Goal: Check status: Check status

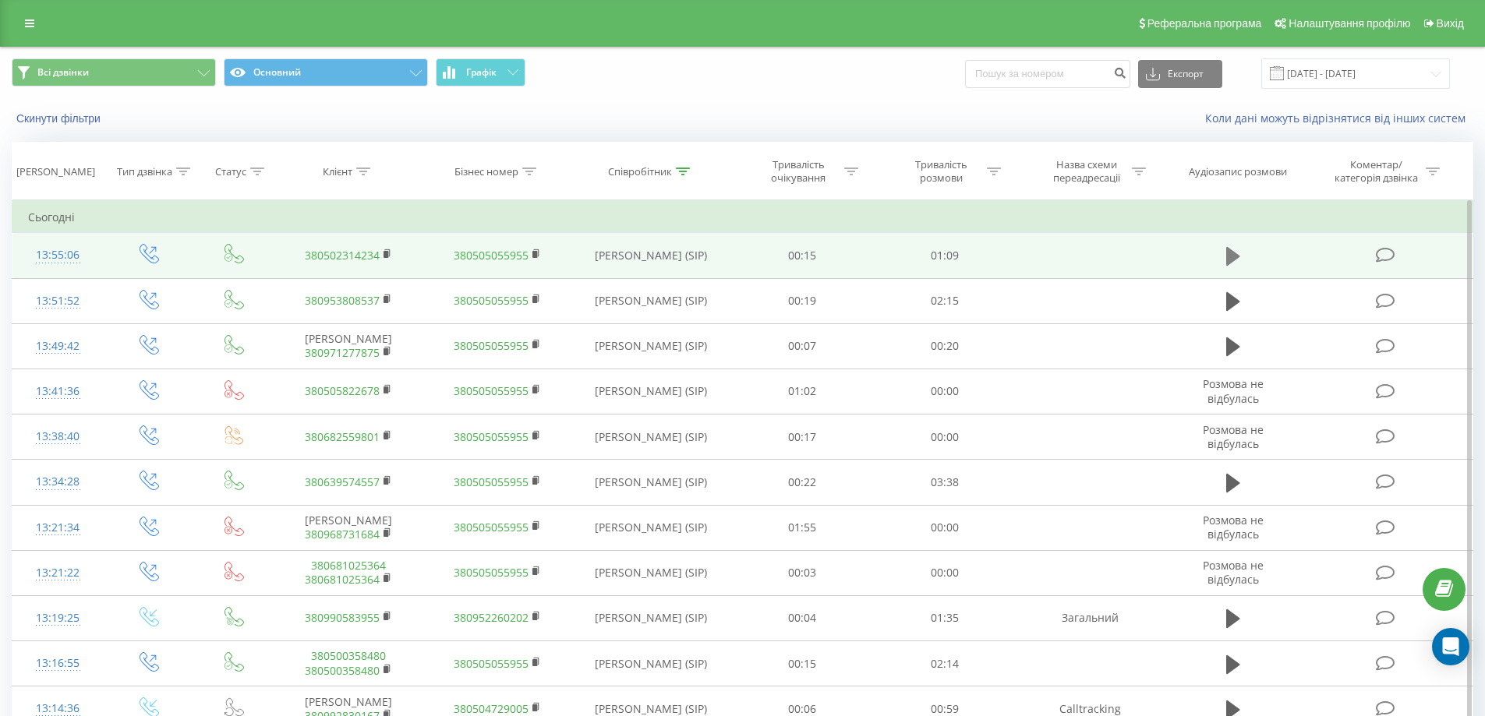
click at [1238, 258] on icon at bounding box center [1233, 257] width 14 height 22
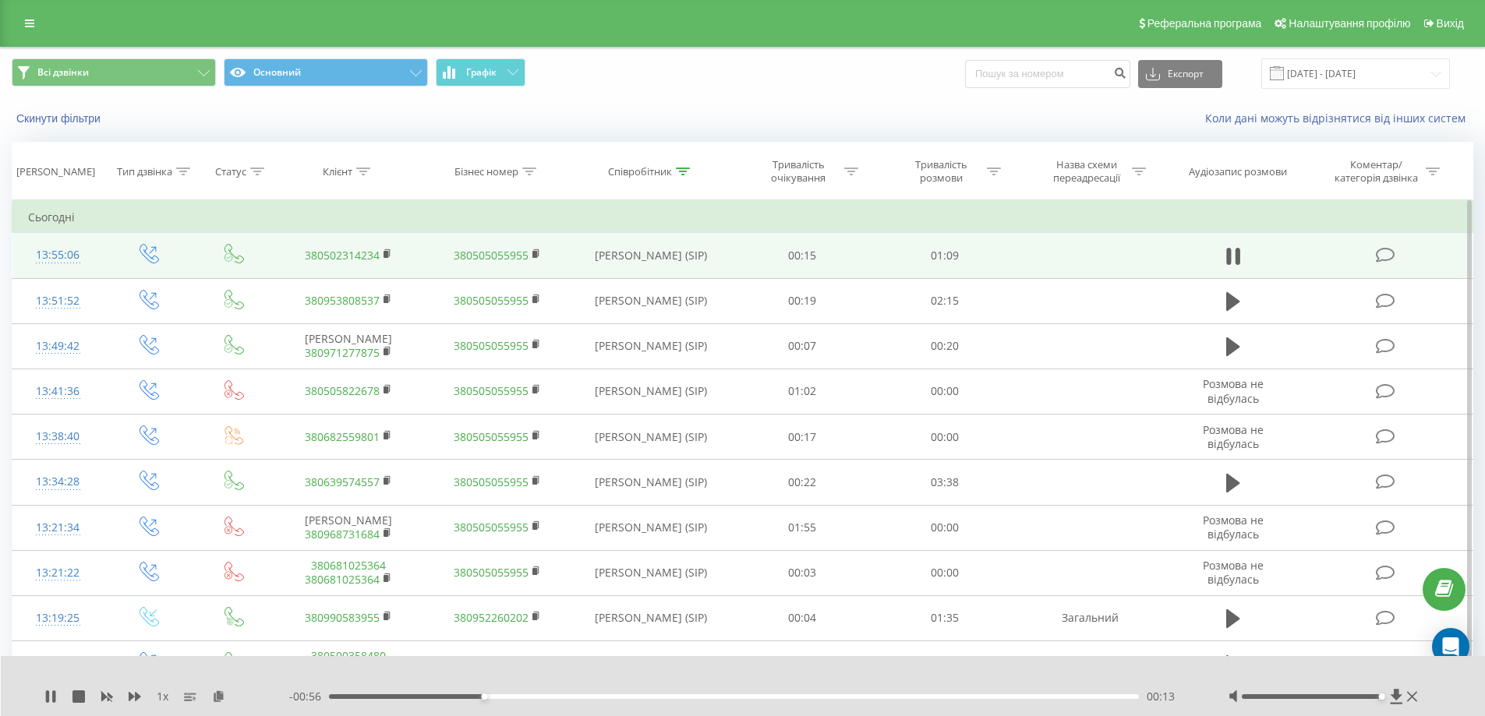
drag, startPoint x: 1313, startPoint y: 698, endPoint x: 1387, endPoint y: 699, distance: 73.3
click at [1387, 699] on div at bounding box center [1324, 697] width 193 height 16
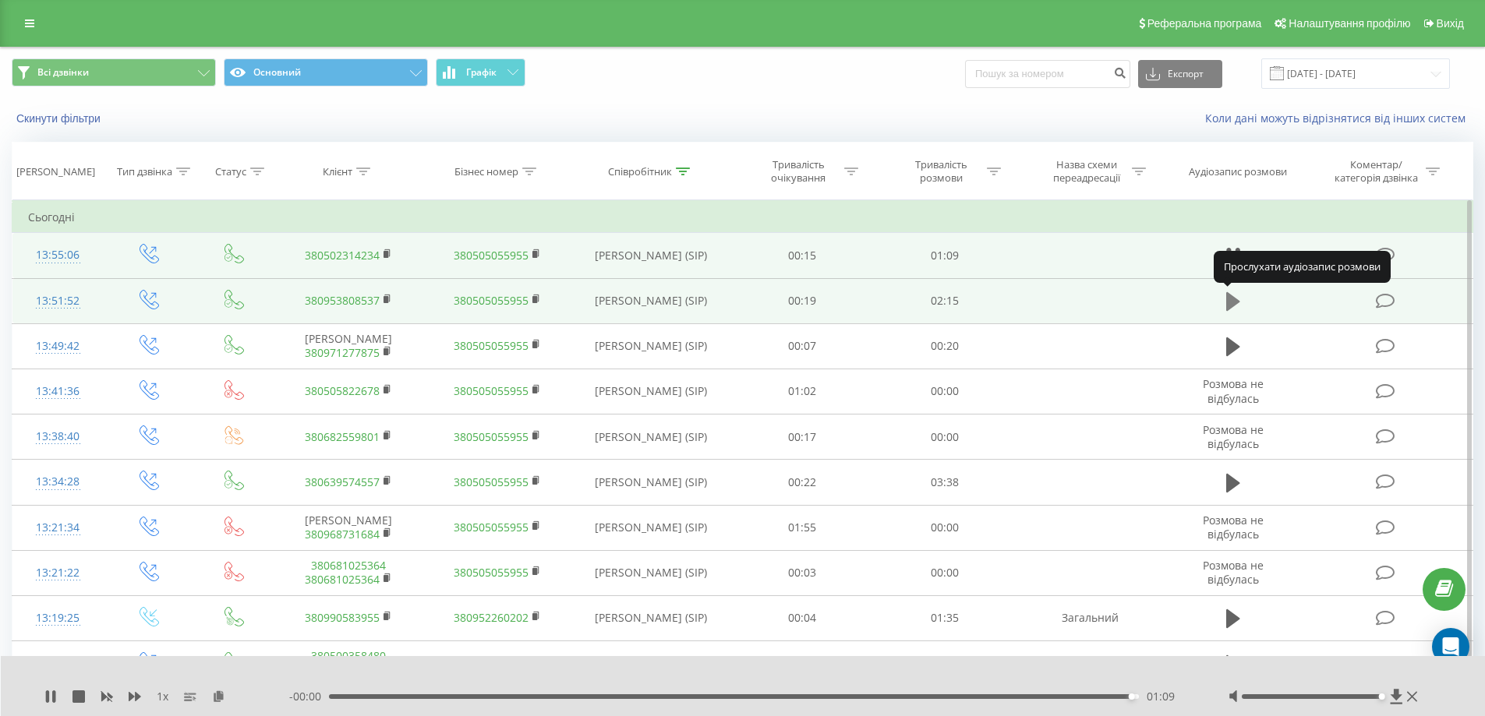
click at [1233, 300] on icon at bounding box center [1233, 301] width 14 height 19
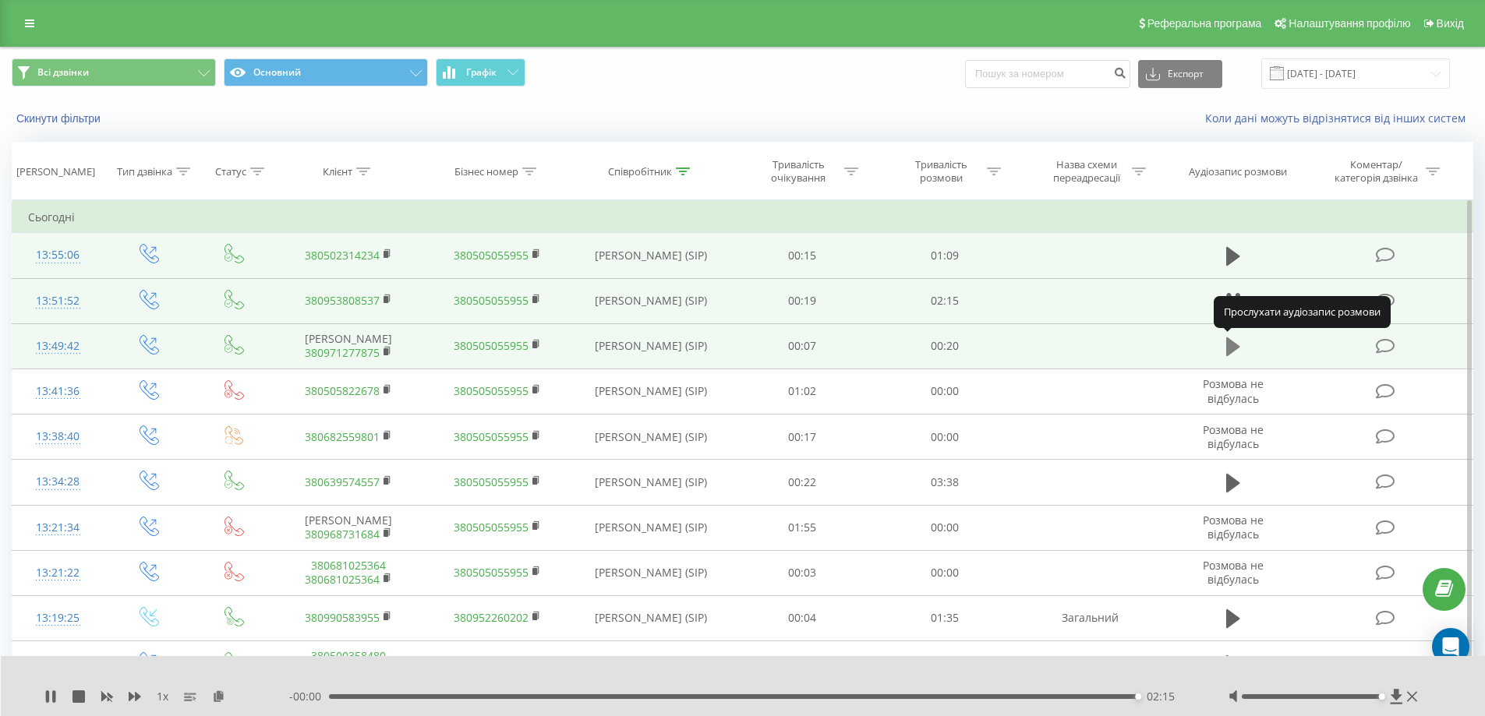
click at [1234, 342] on icon at bounding box center [1233, 347] width 14 height 22
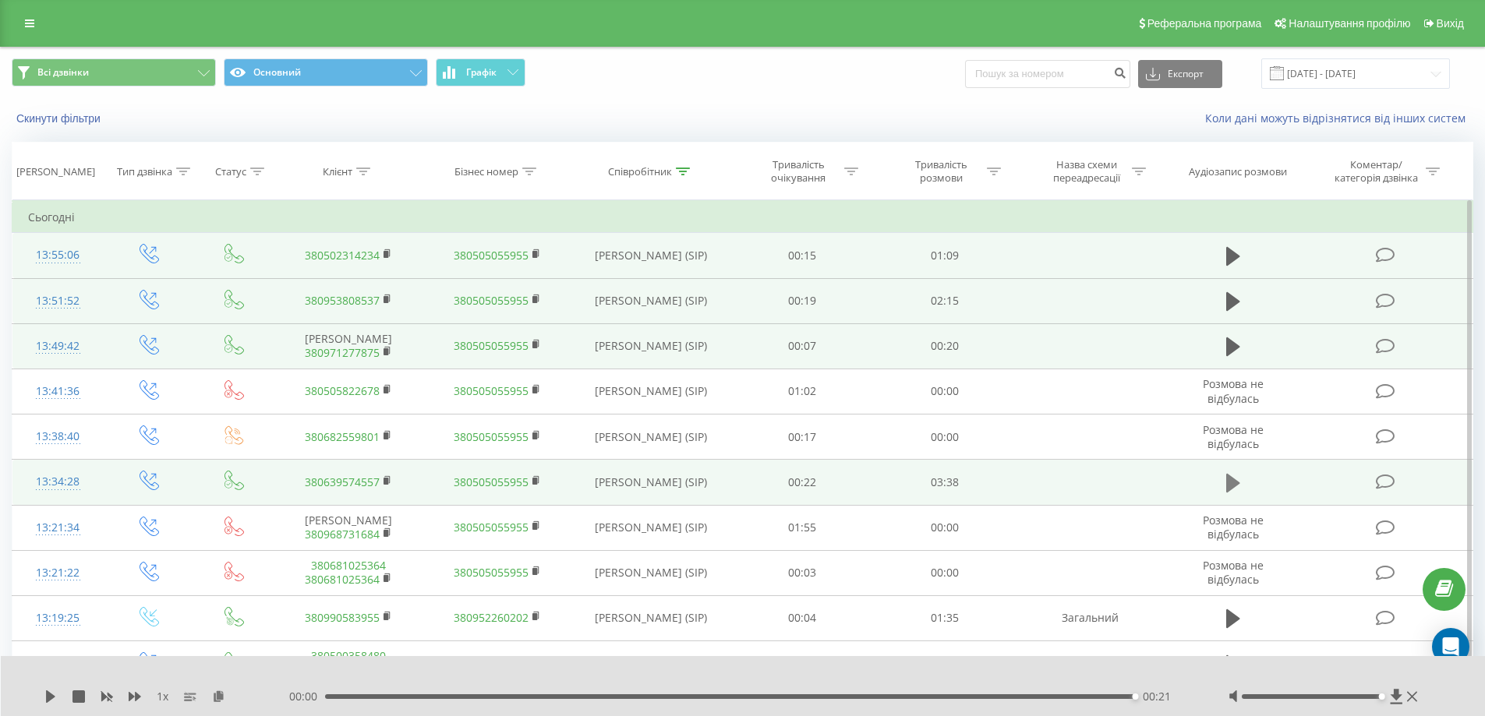
click at [1226, 490] on icon at bounding box center [1233, 483] width 14 height 22
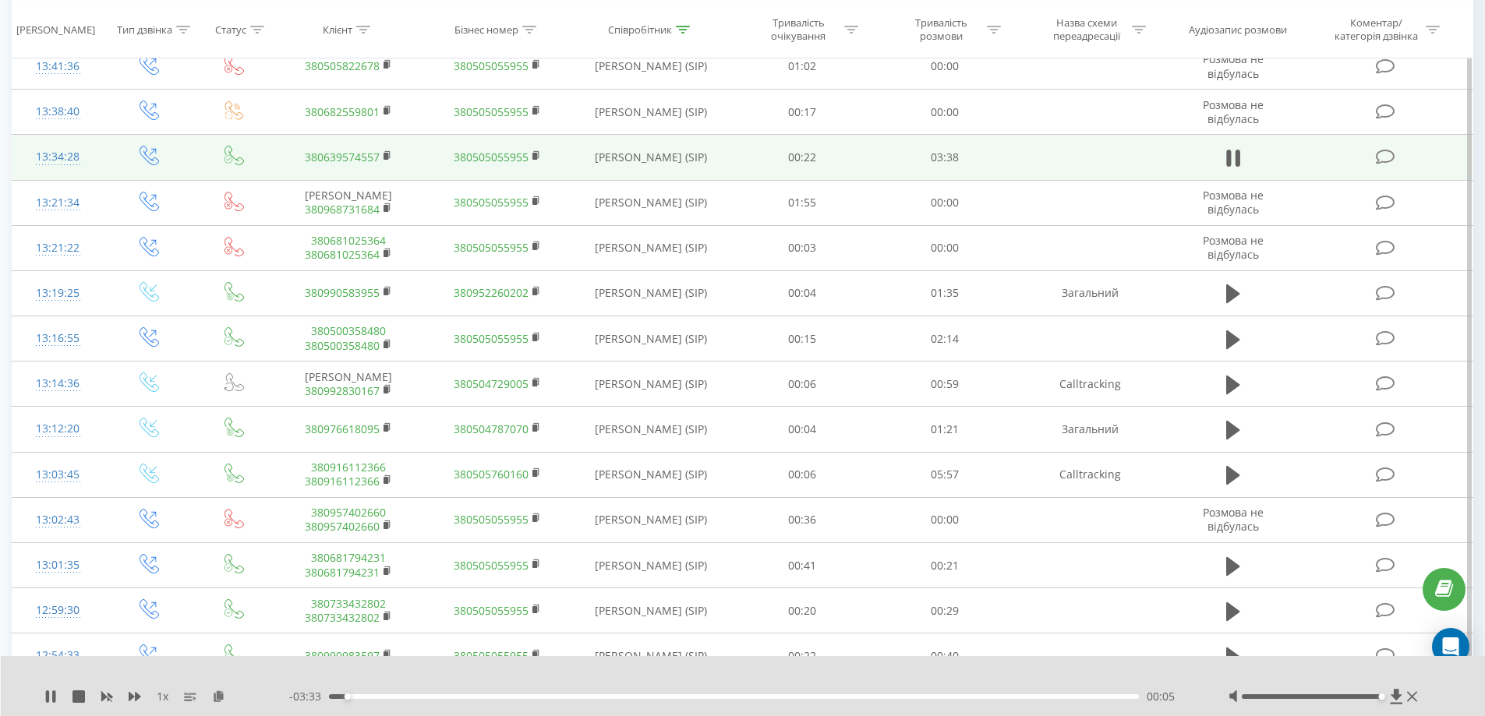
scroll to position [357, 0]
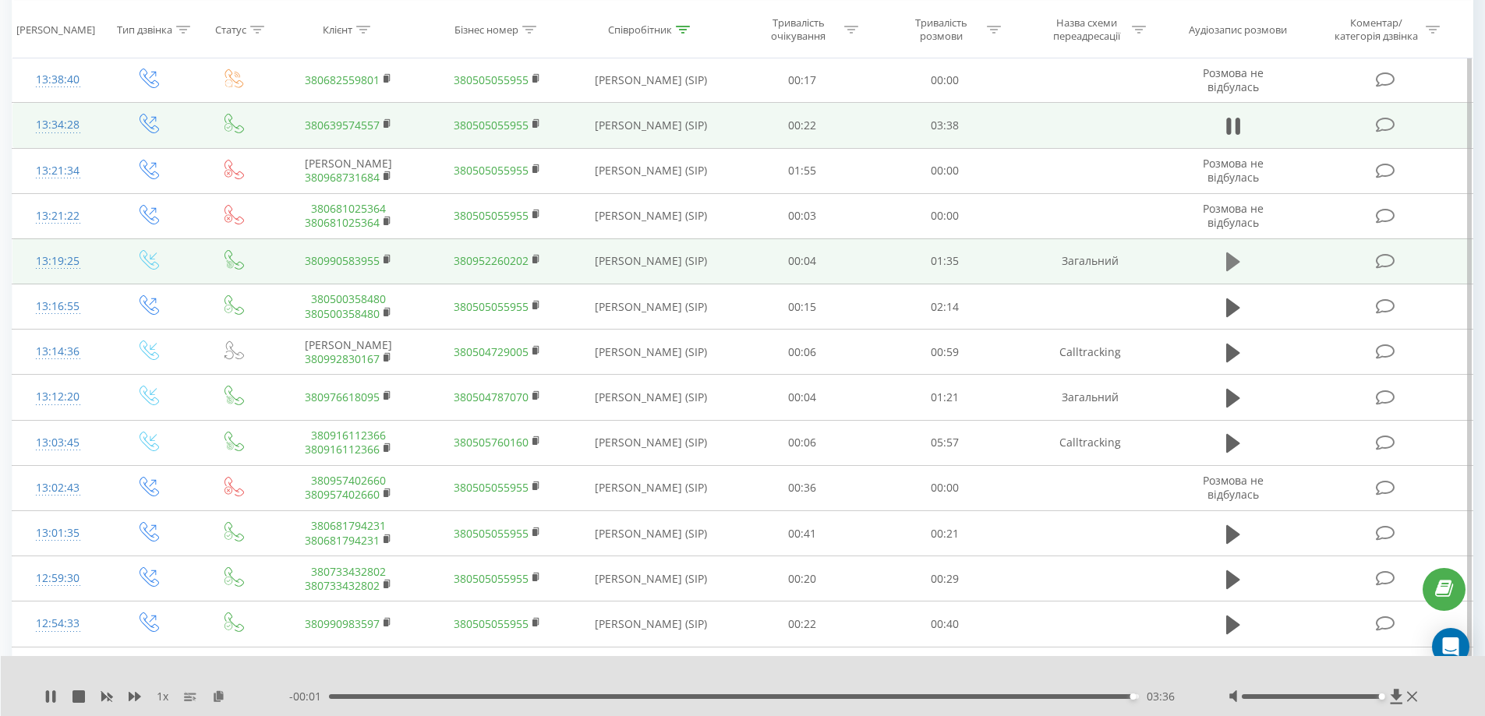
click at [1229, 254] on icon at bounding box center [1233, 262] width 14 height 22
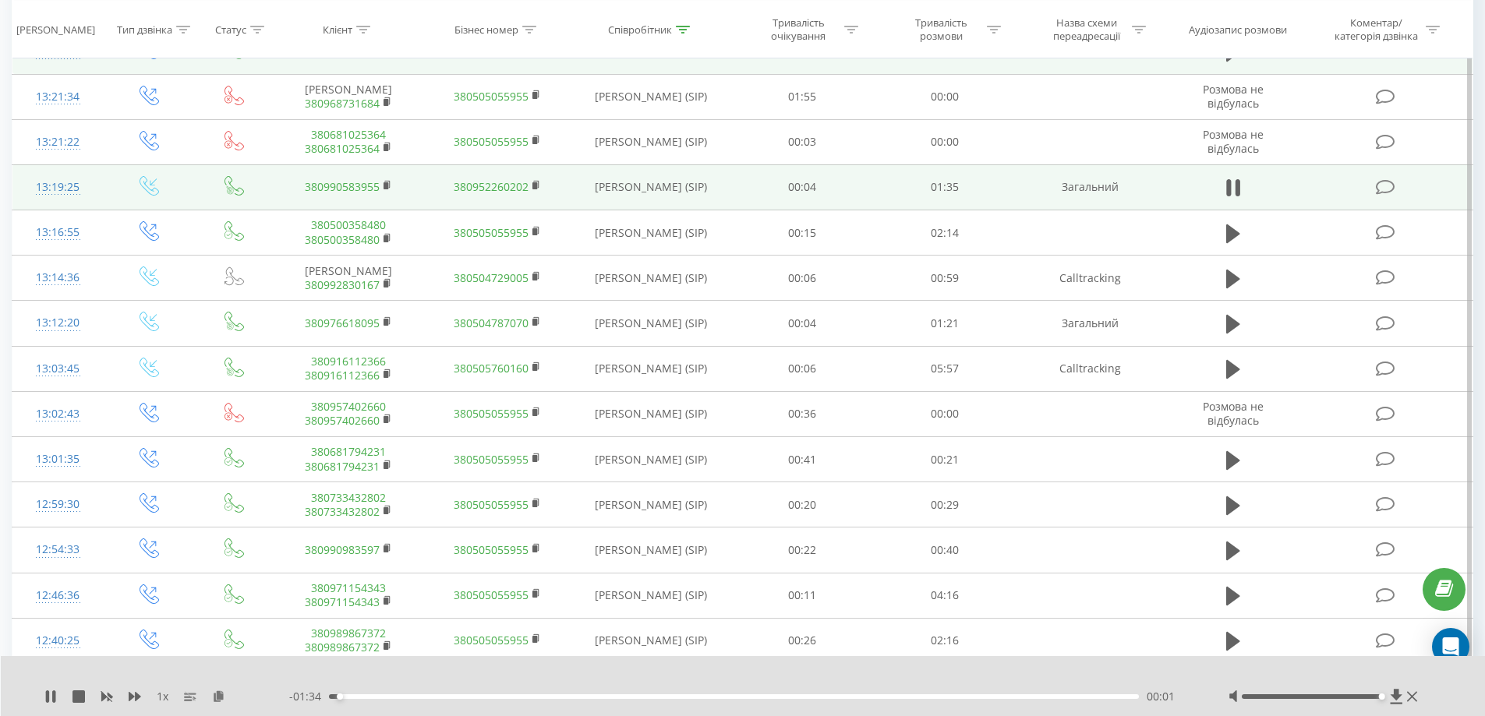
scroll to position [489, 0]
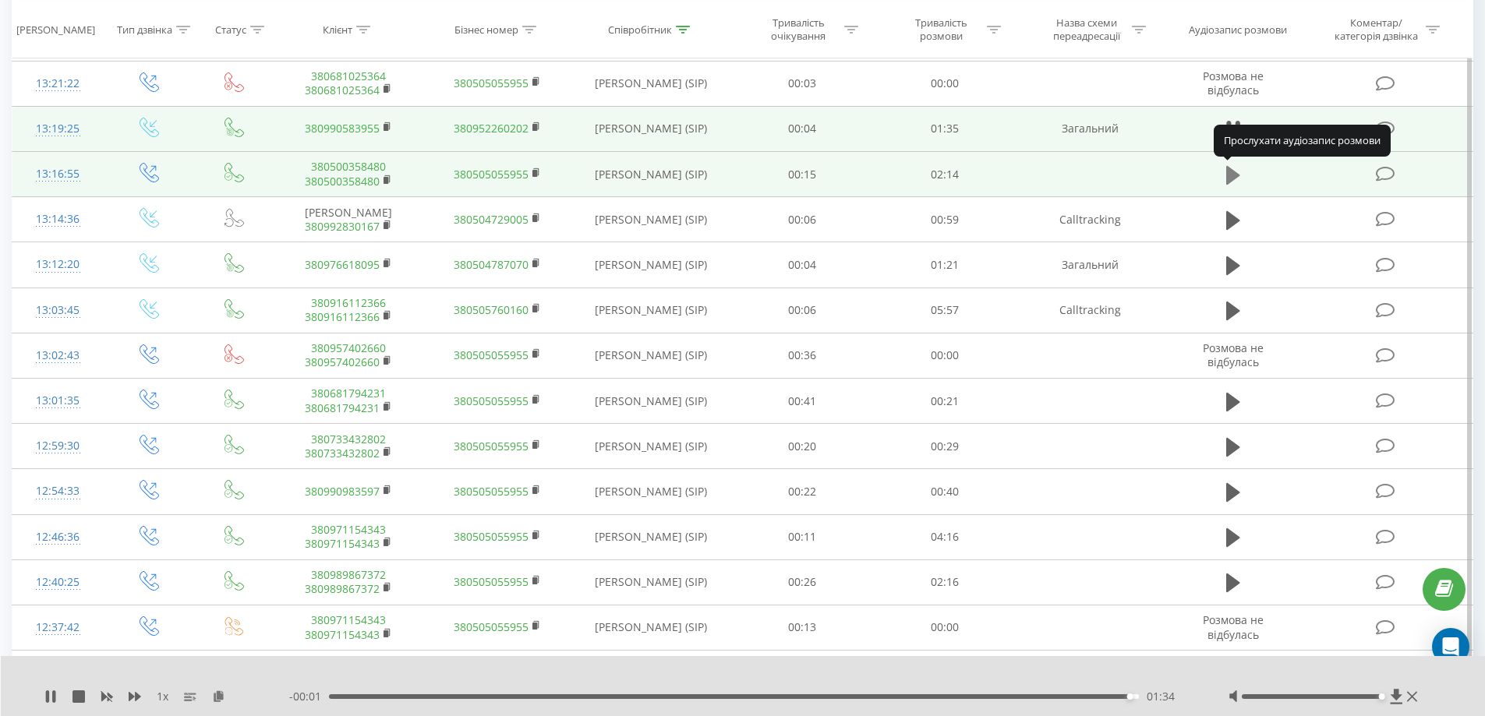
click at [1226, 176] on icon at bounding box center [1233, 174] width 14 height 19
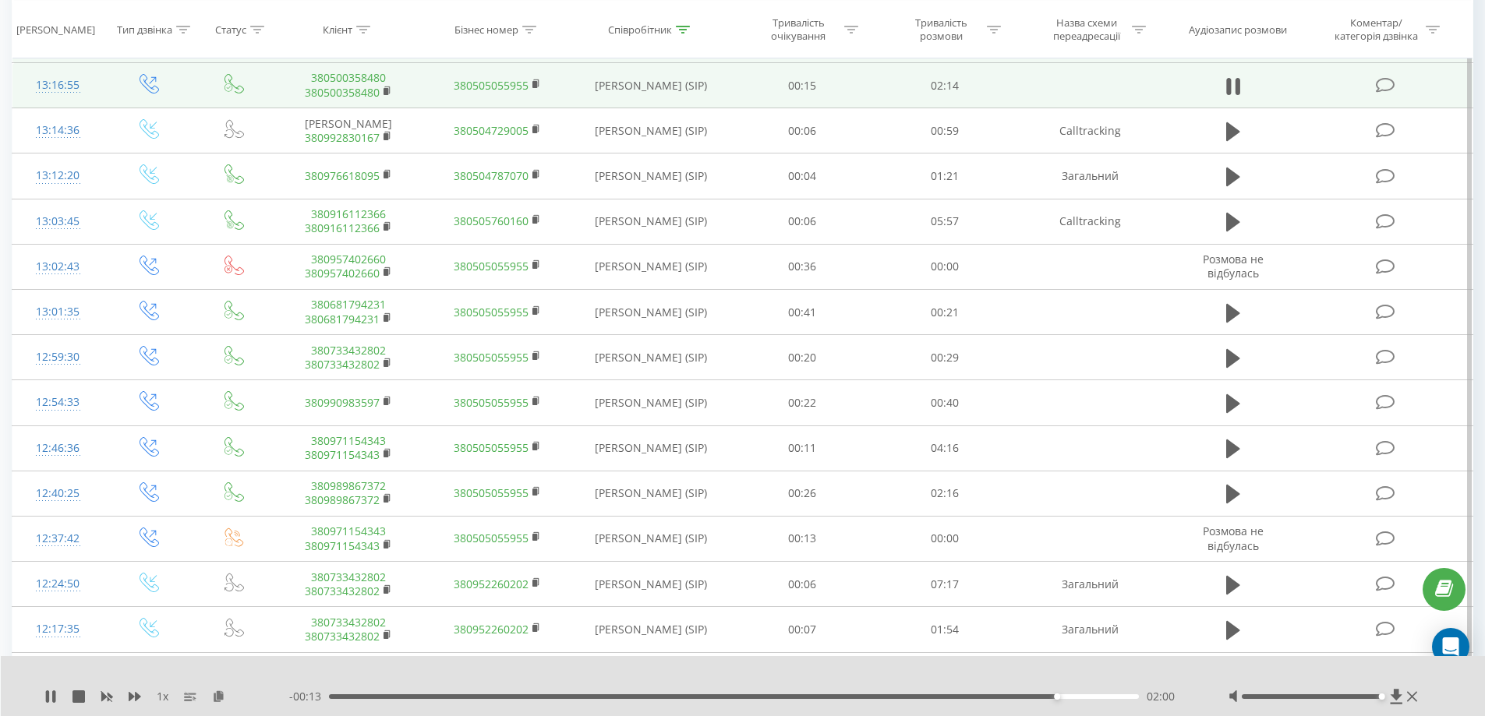
scroll to position [628, 0]
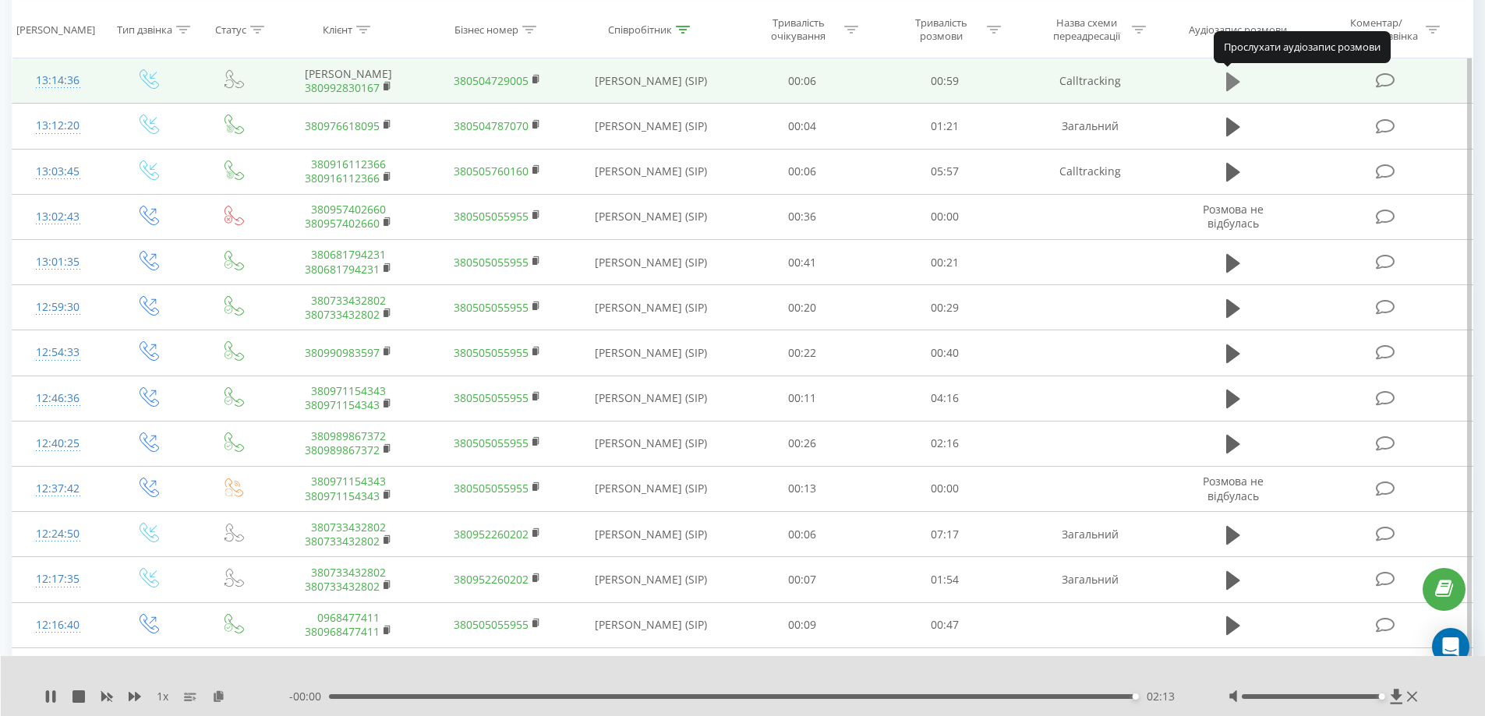
click at [1231, 84] on icon at bounding box center [1233, 81] width 14 height 19
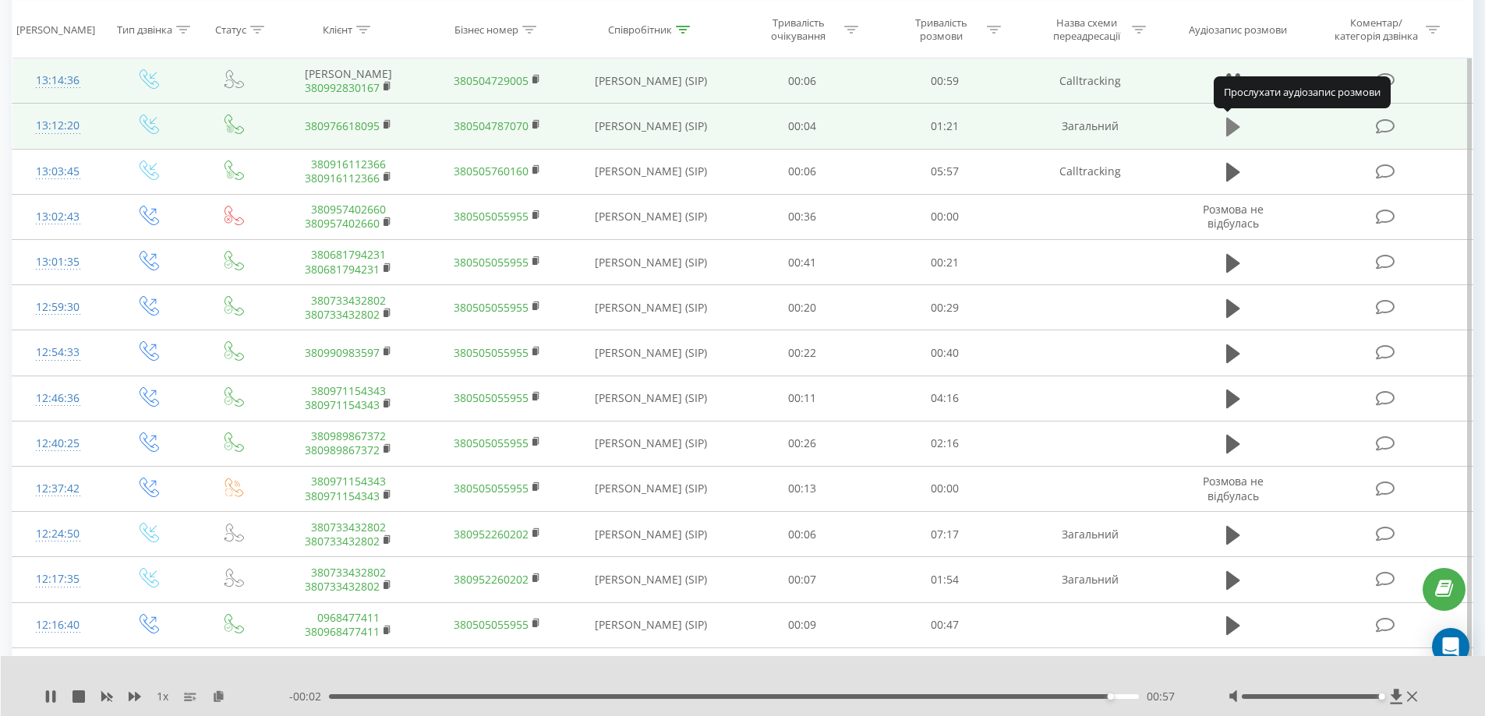
click at [1231, 128] on icon at bounding box center [1233, 127] width 14 height 19
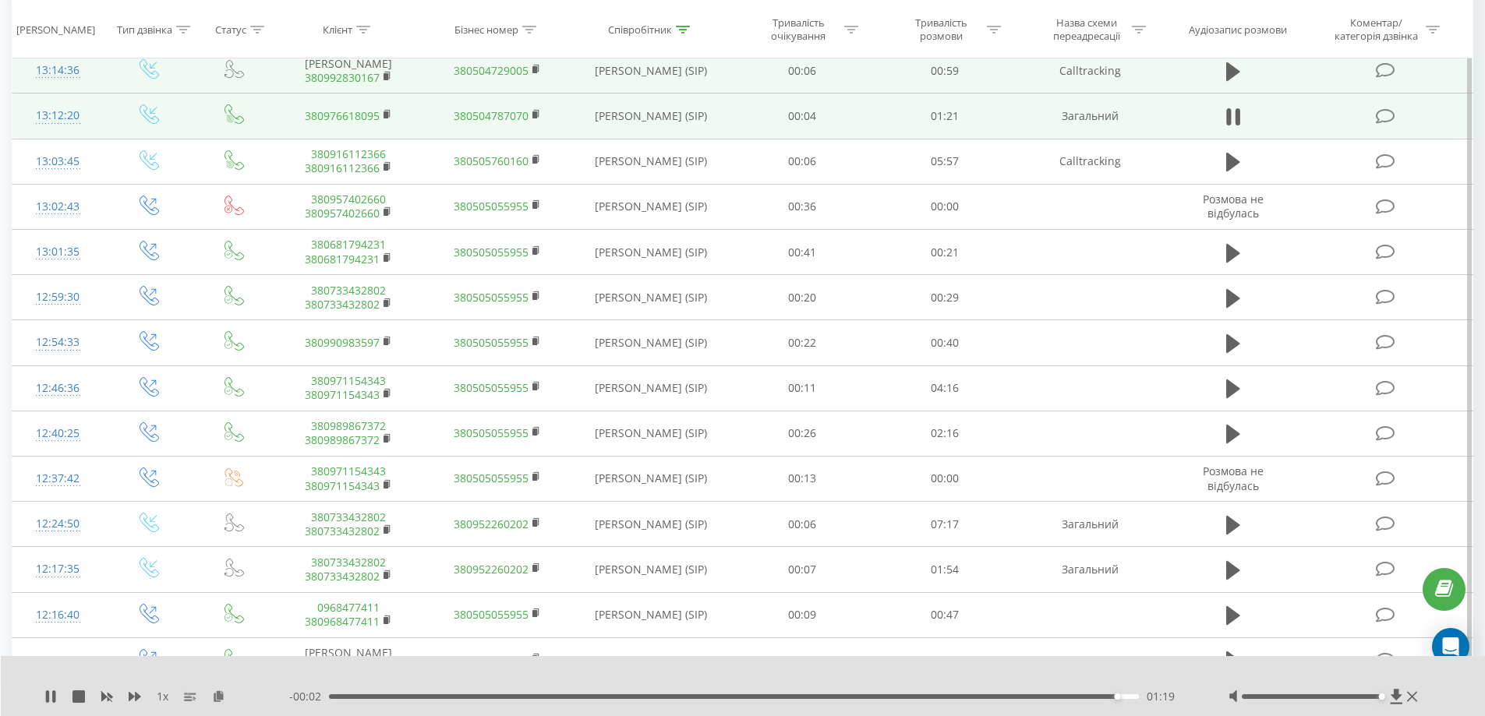
scroll to position [643, 0]
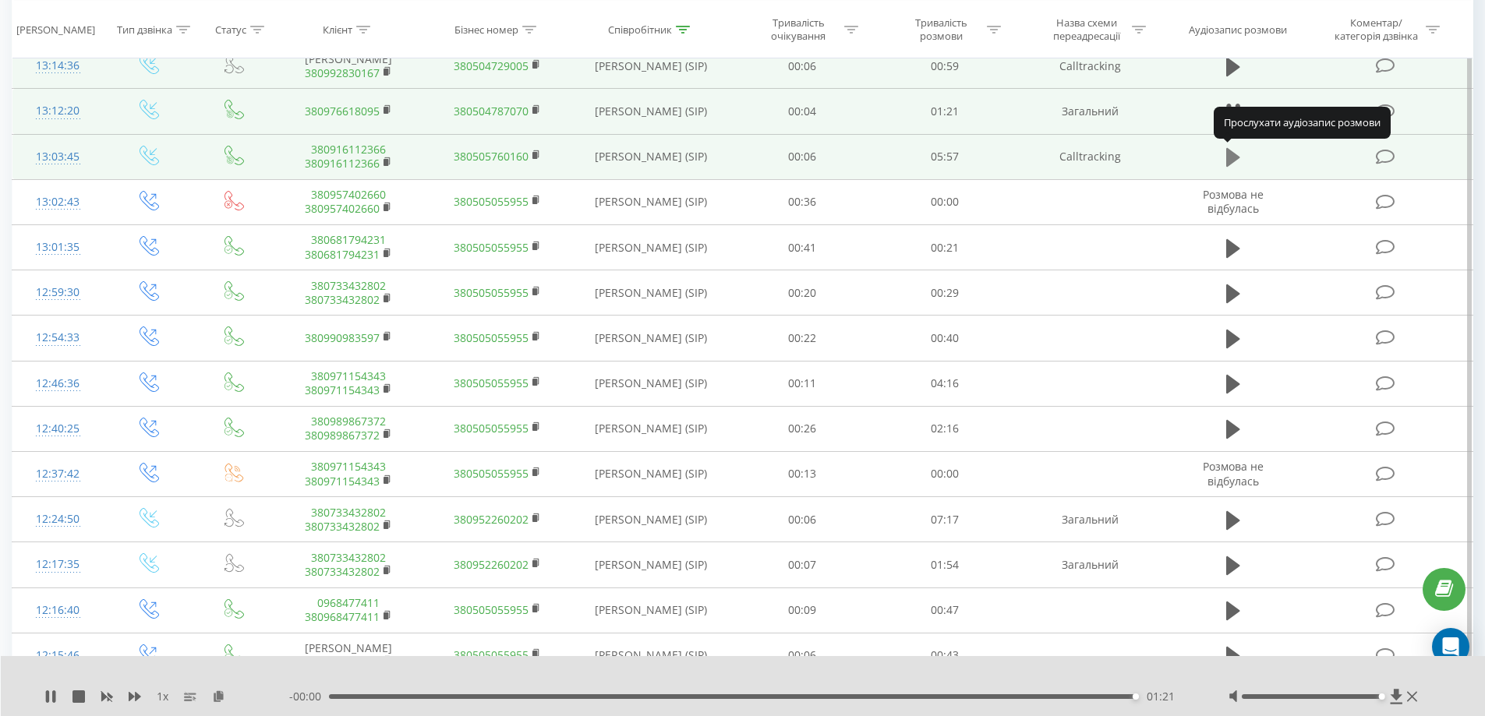
click at [1231, 164] on icon at bounding box center [1233, 158] width 14 height 22
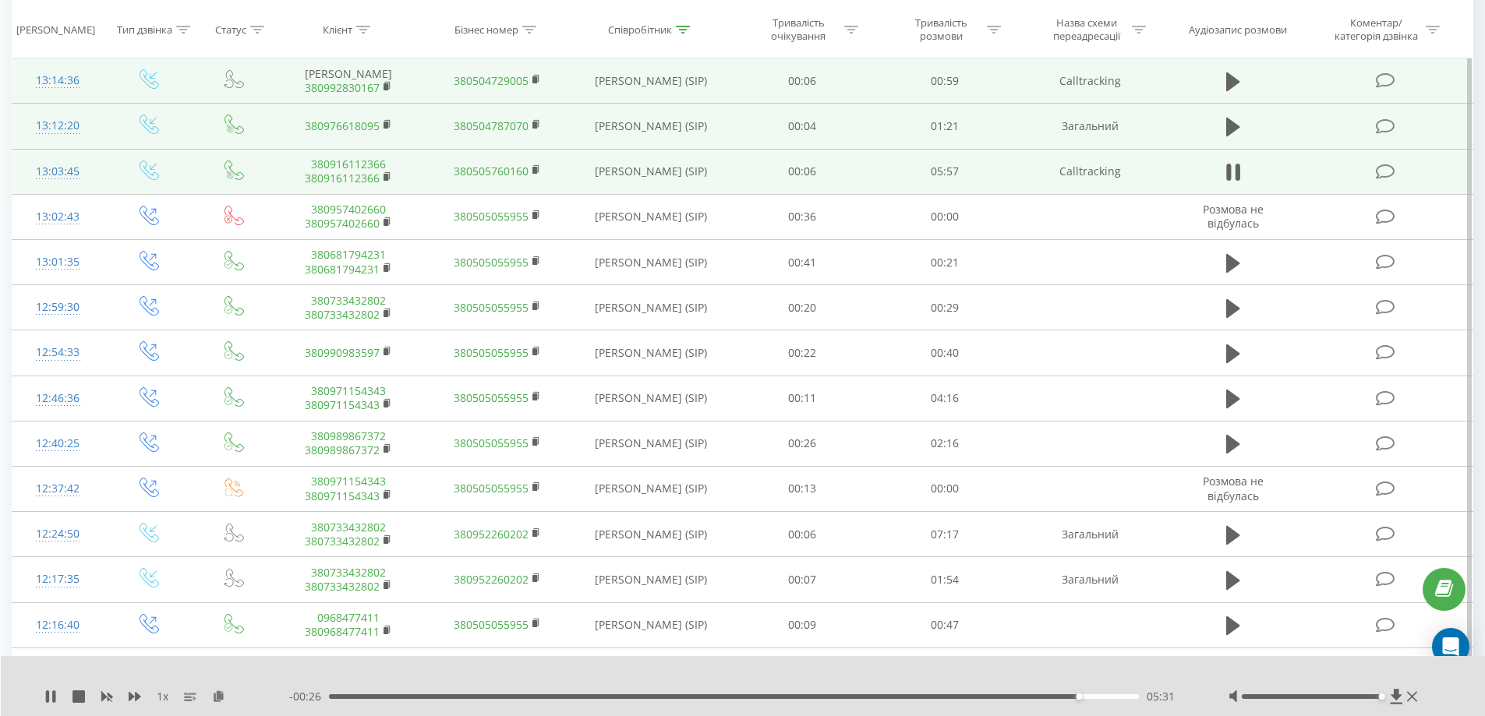
scroll to position [625, 0]
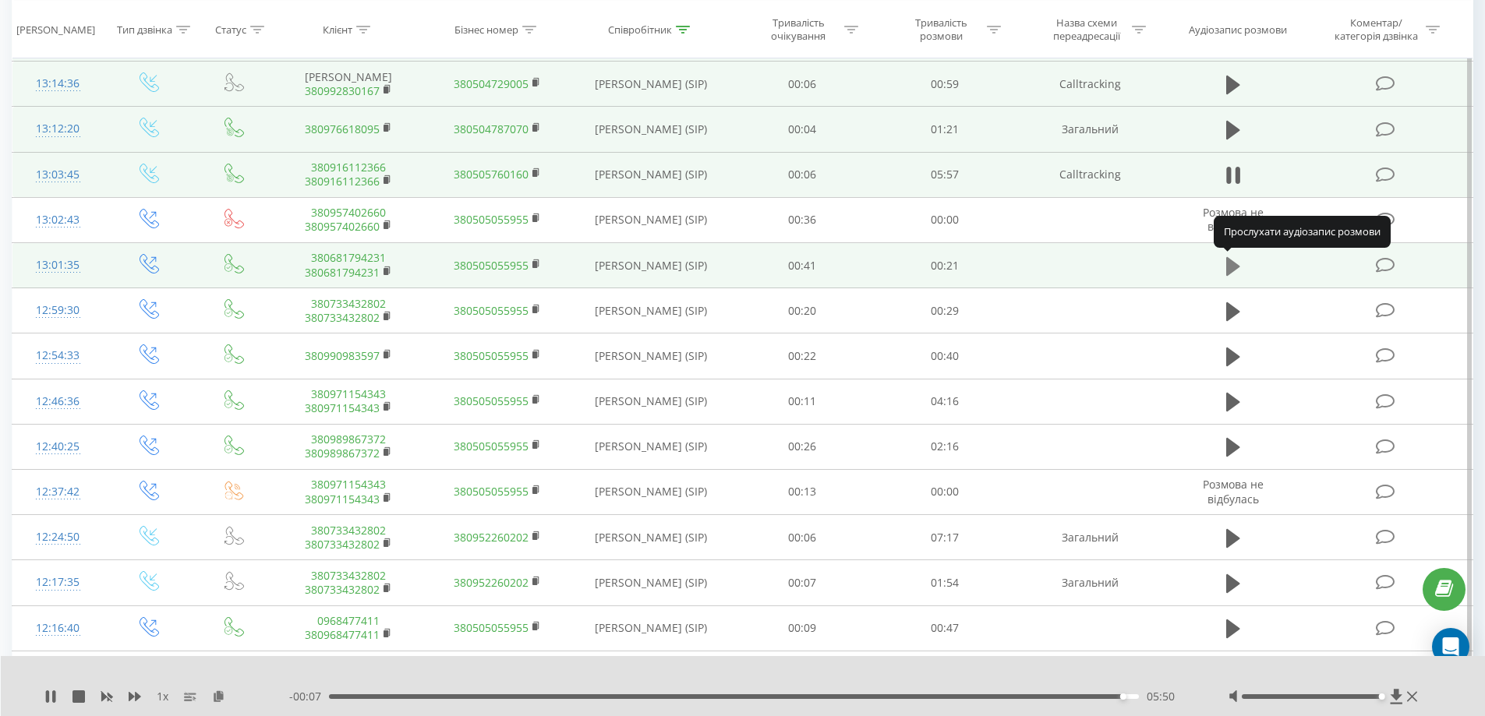
click at [1236, 272] on icon at bounding box center [1233, 267] width 14 height 22
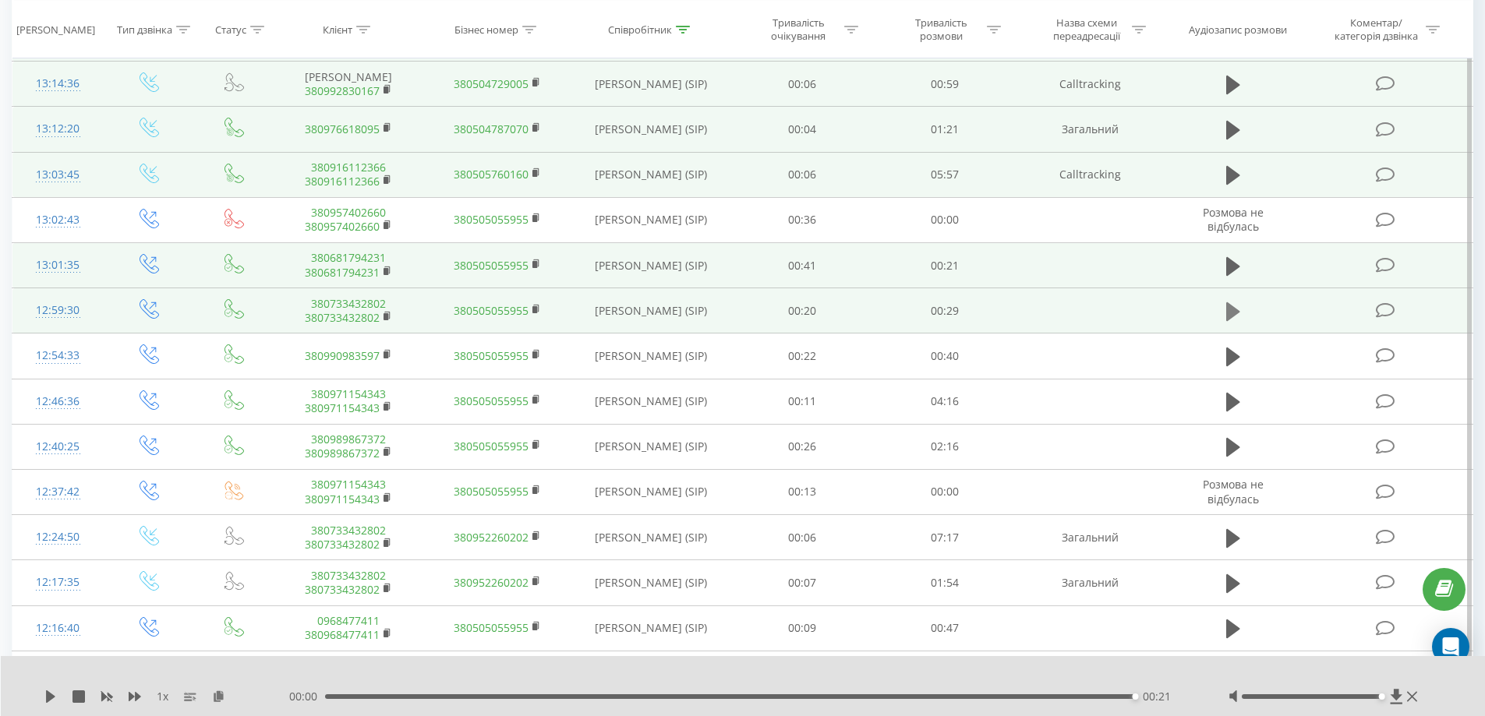
click at [1221, 310] on button at bounding box center [1232, 311] width 23 height 23
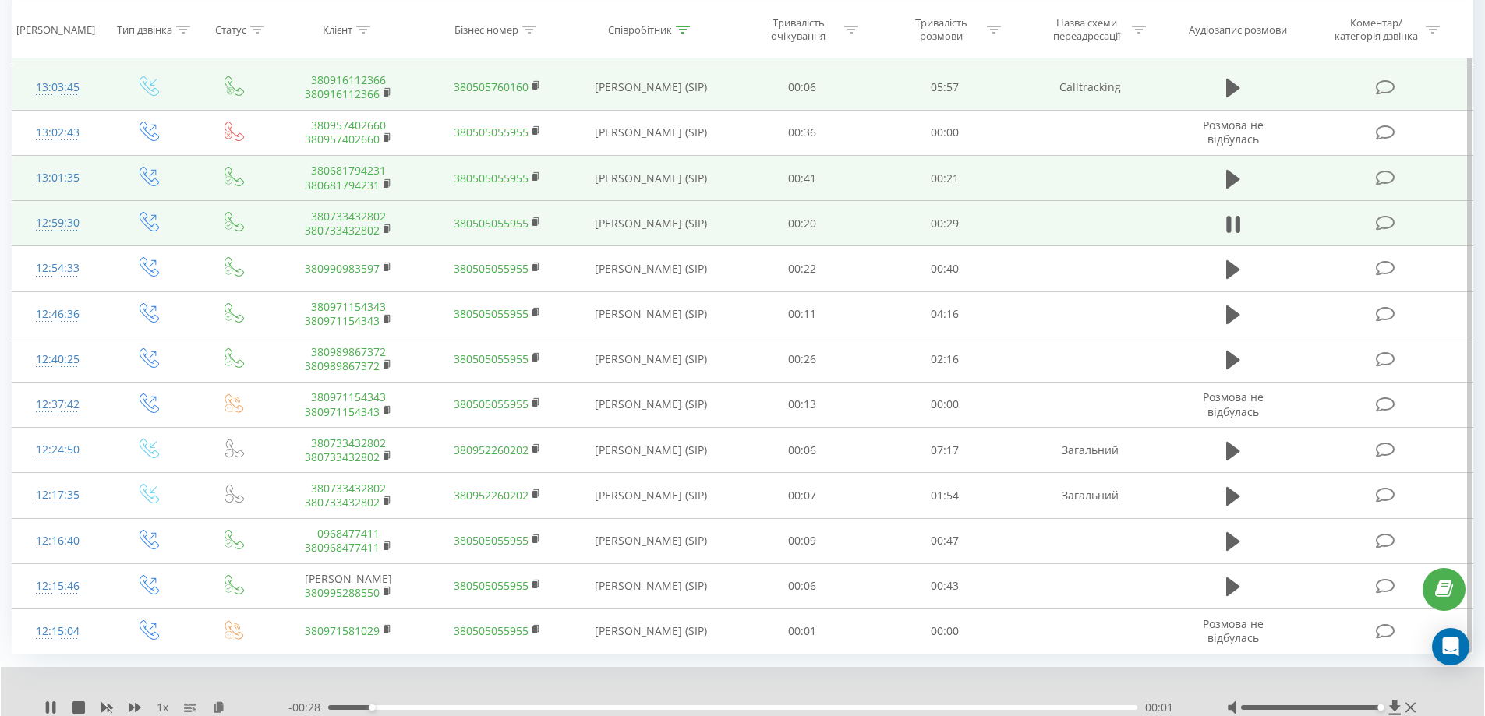
scroll to position [769, 0]
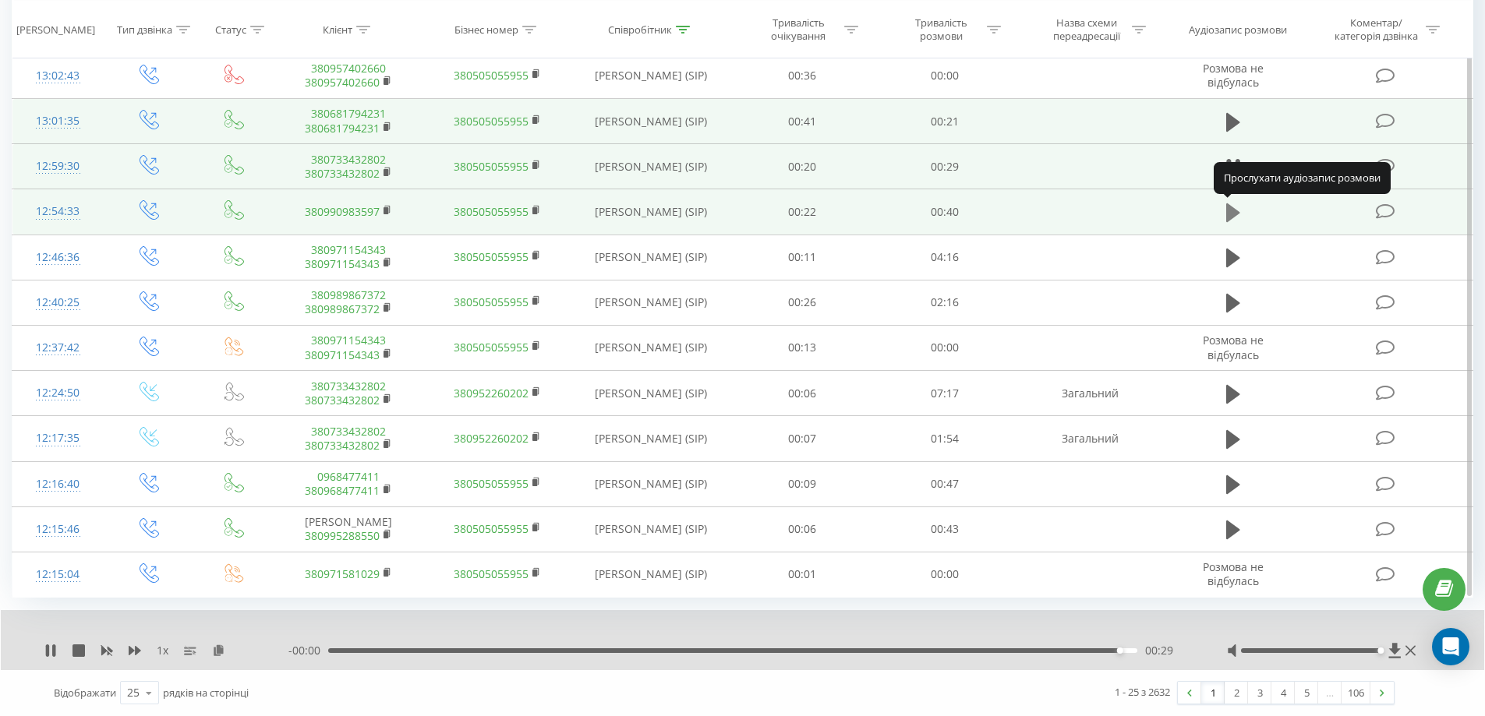
click at [1224, 219] on button at bounding box center [1232, 212] width 23 height 23
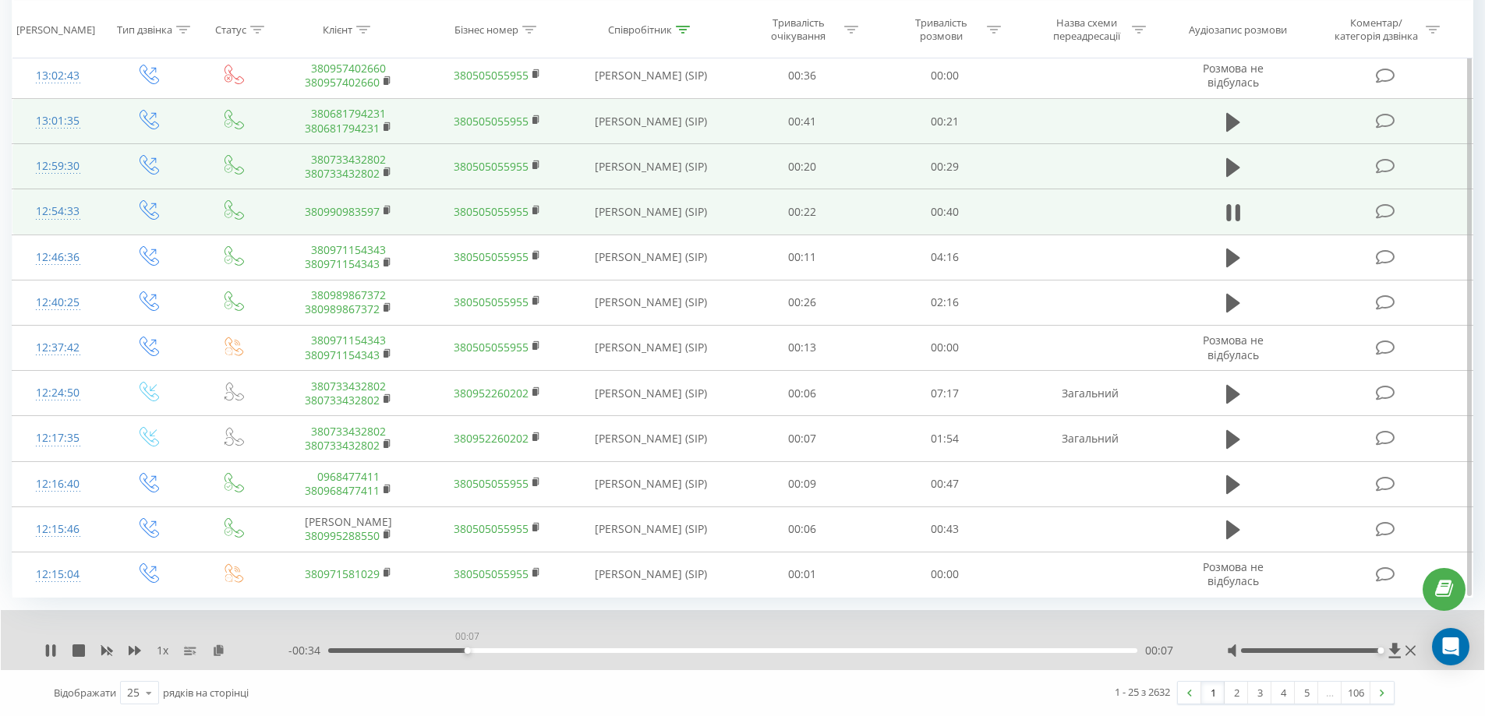
drag, startPoint x: 492, startPoint y: 650, endPoint x: 467, endPoint y: 652, distance: 25.0
click at [467, 652] on div "00:07" at bounding box center [732, 650] width 809 height 5
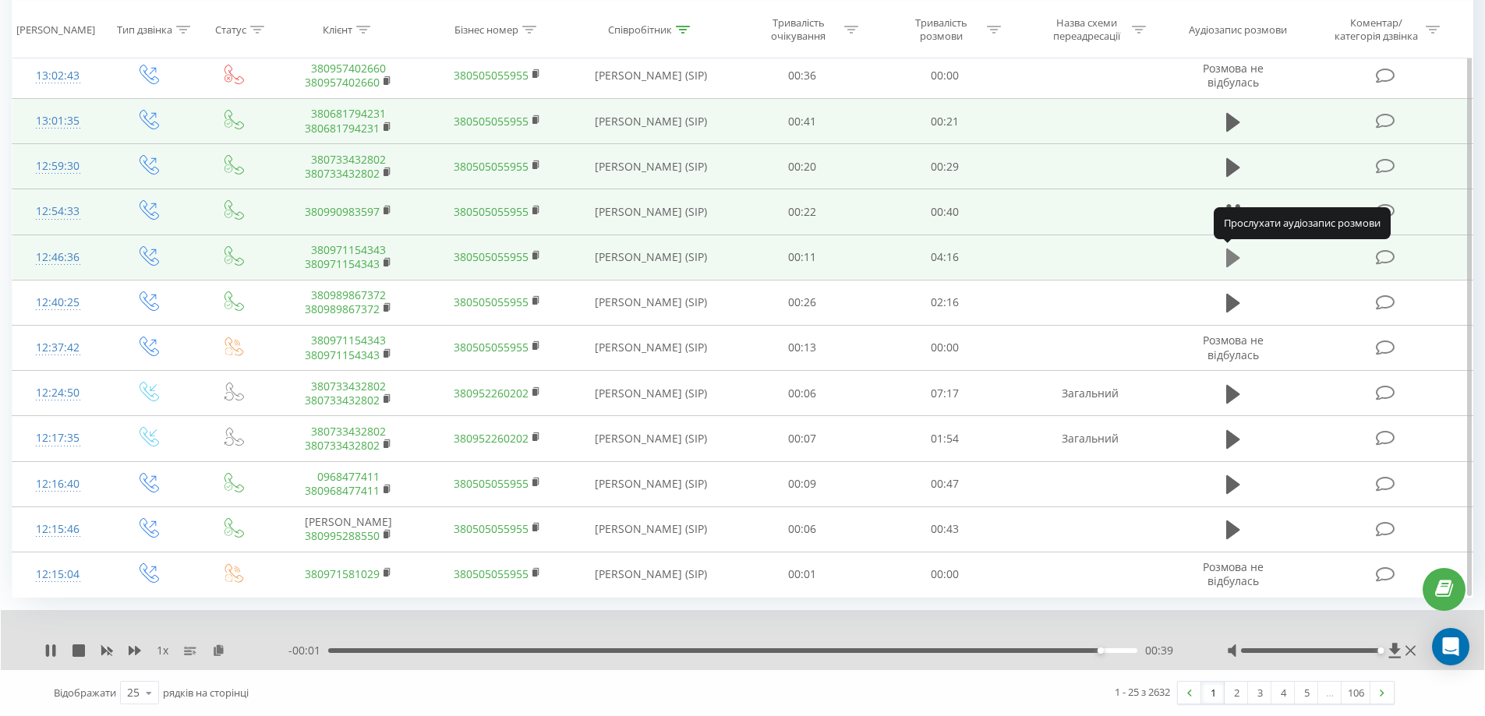
click at [1235, 253] on icon at bounding box center [1233, 258] width 14 height 22
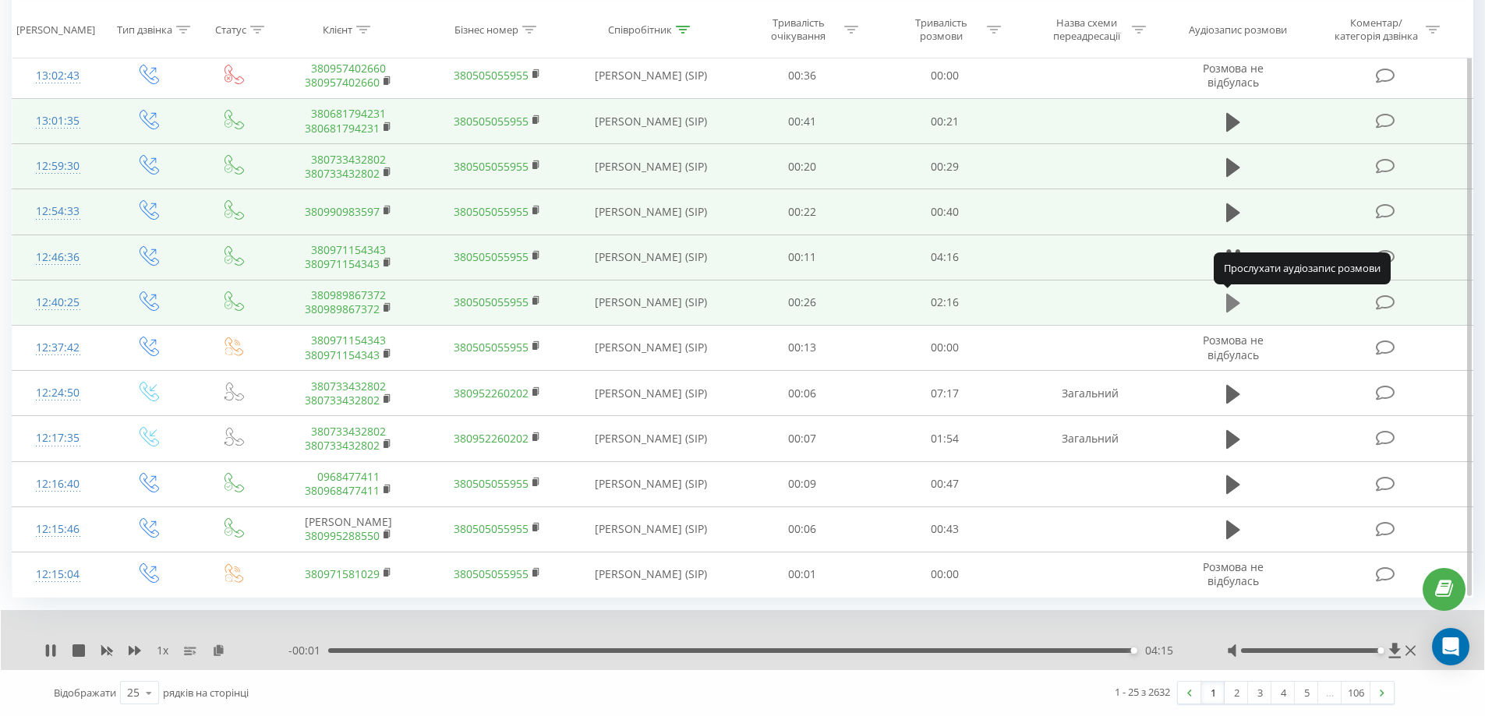
click at [1236, 312] on icon at bounding box center [1233, 303] width 14 height 22
click at [1233, 297] on icon at bounding box center [1233, 303] width 14 height 22
click at [50, 654] on icon at bounding box center [50, 651] width 9 height 12
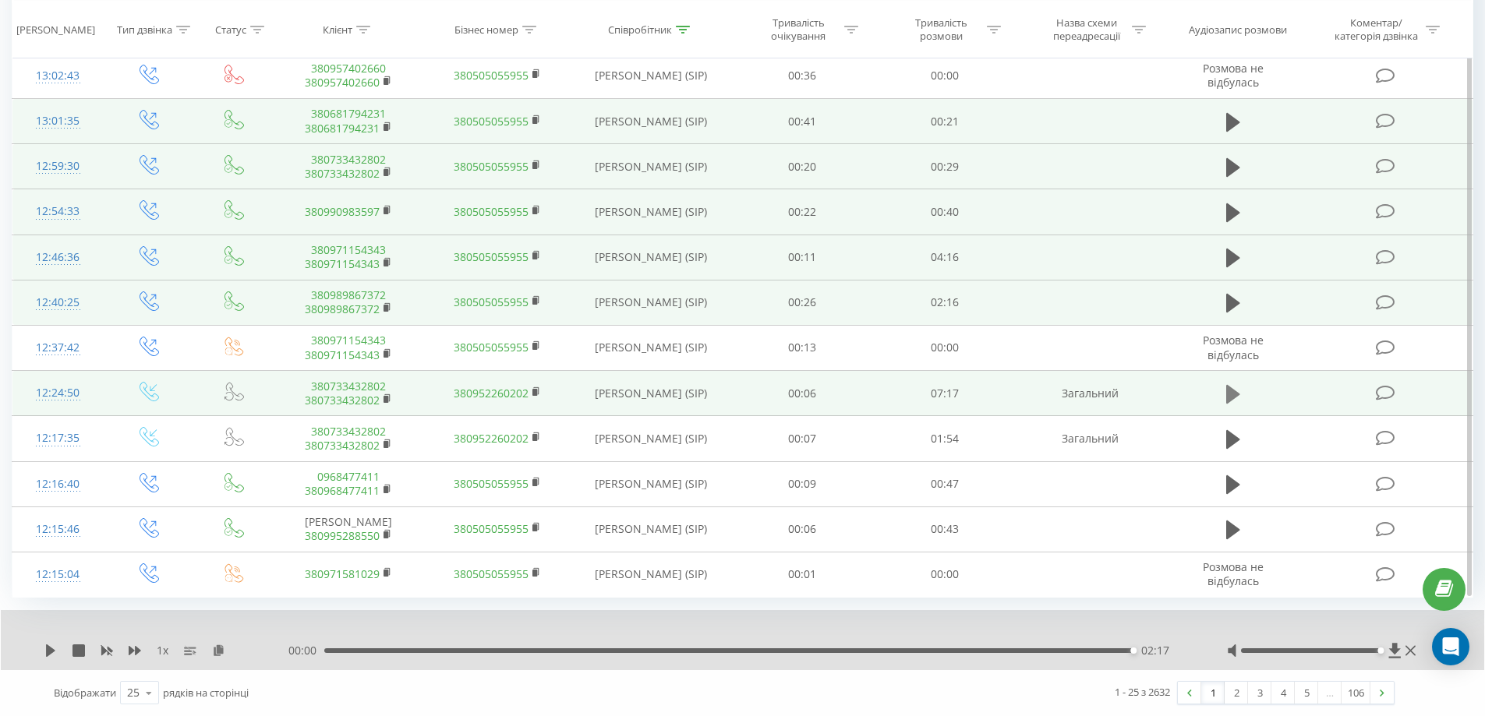
click at [1231, 402] on icon at bounding box center [1233, 394] width 14 height 22
click at [657, 656] on div "- 04:24 02:53 02:53" at bounding box center [737, 651] width 899 height 16
click at [657, 653] on div "02:54" at bounding box center [732, 650] width 809 height 5
click at [666, 653] on div "03:03" at bounding box center [732, 650] width 809 height 5
click at [672, 652] on div "03:06" at bounding box center [732, 650] width 809 height 5
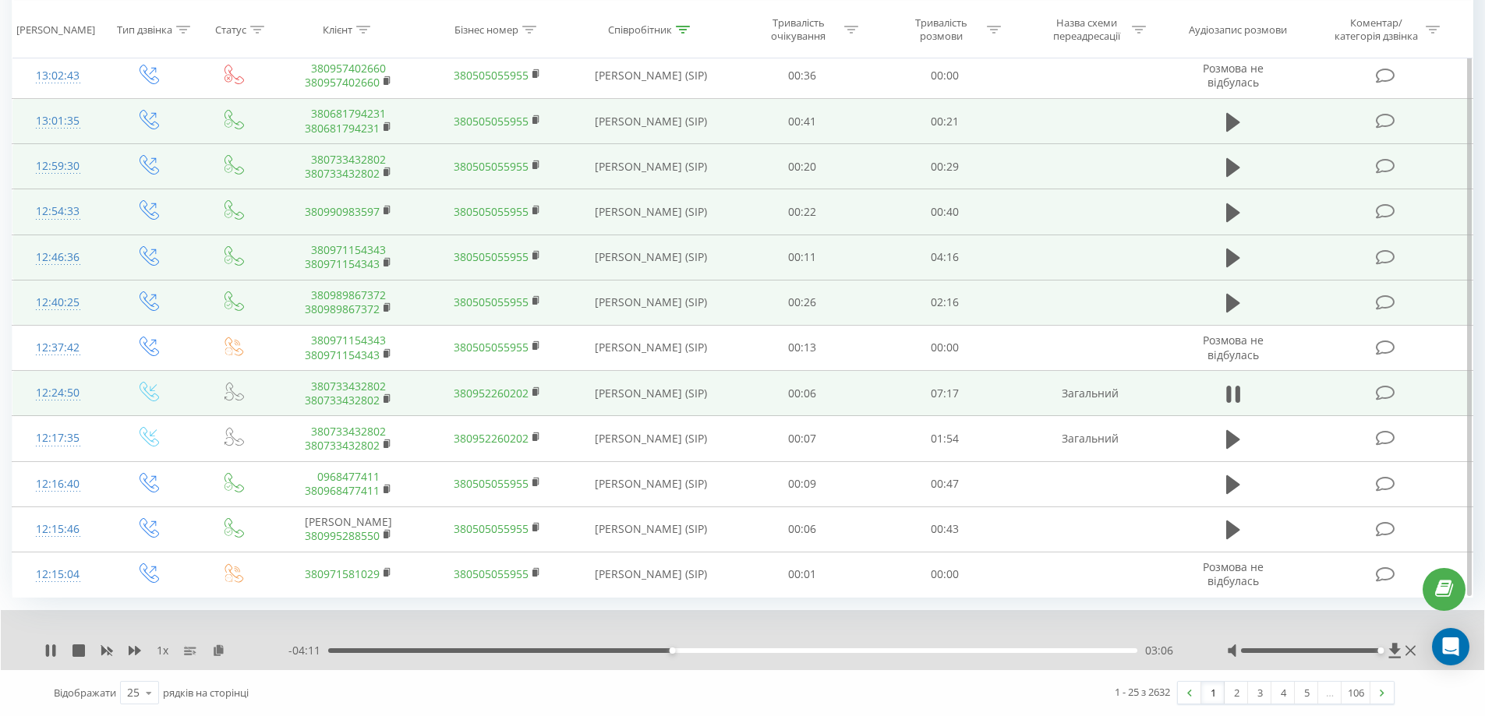
click at [679, 652] on div "03:06" at bounding box center [732, 650] width 809 height 5
click at [685, 652] on div "03:10" at bounding box center [732, 650] width 809 height 5
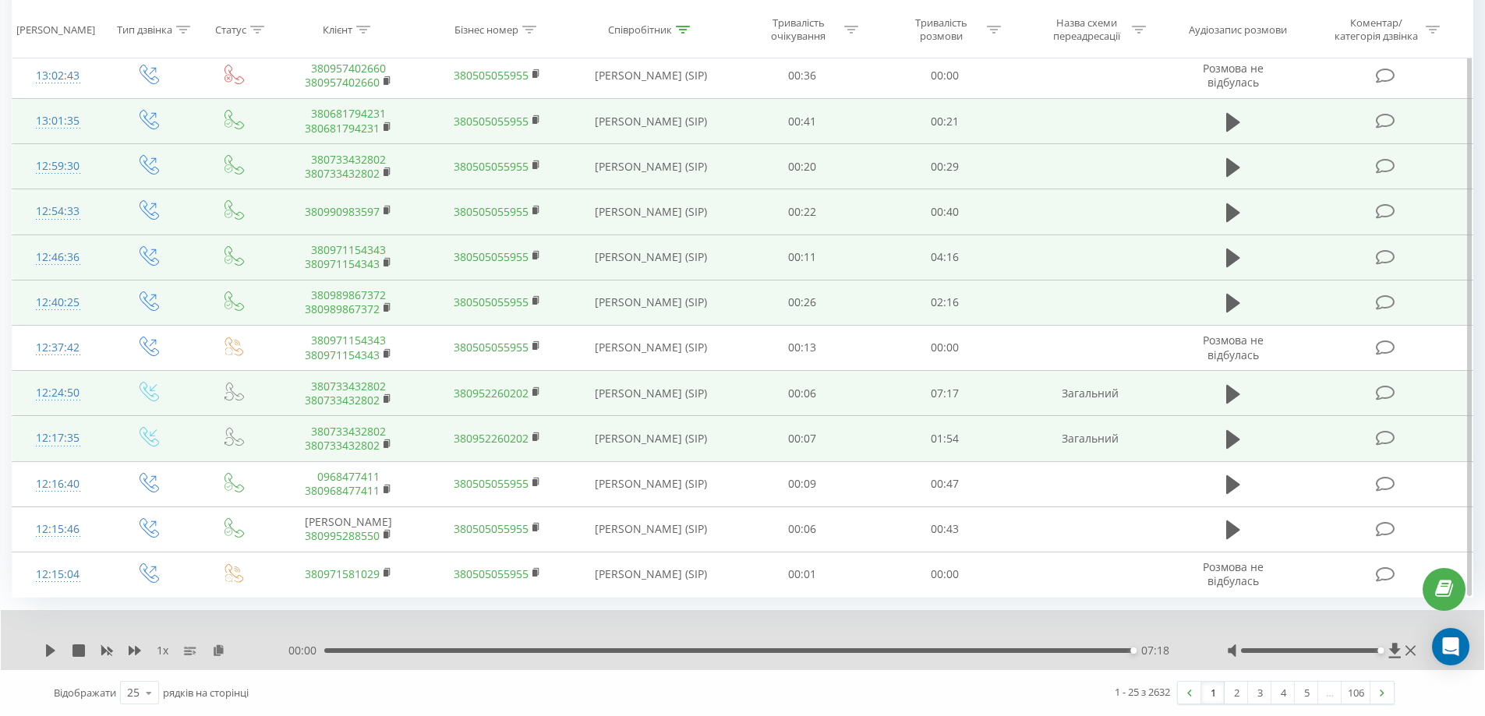
click at [1217, 435] on td at bounding box center [1232, 438] width 137 height 45
click at [1238, 436] on icon at bounding box center [1233, 440] width 14 height 22
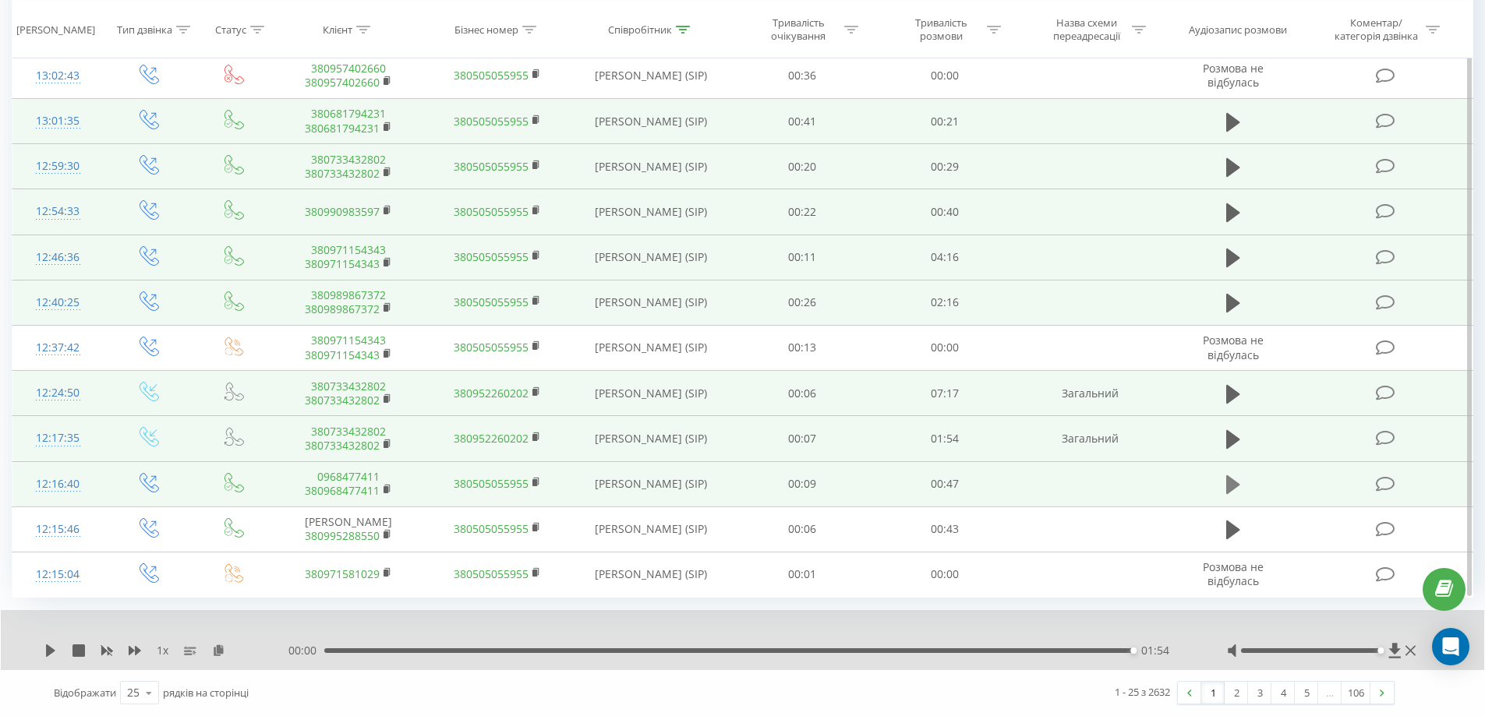
click at [1226, 494] on icon at bounding box center [1233, 485] width 14 height 22
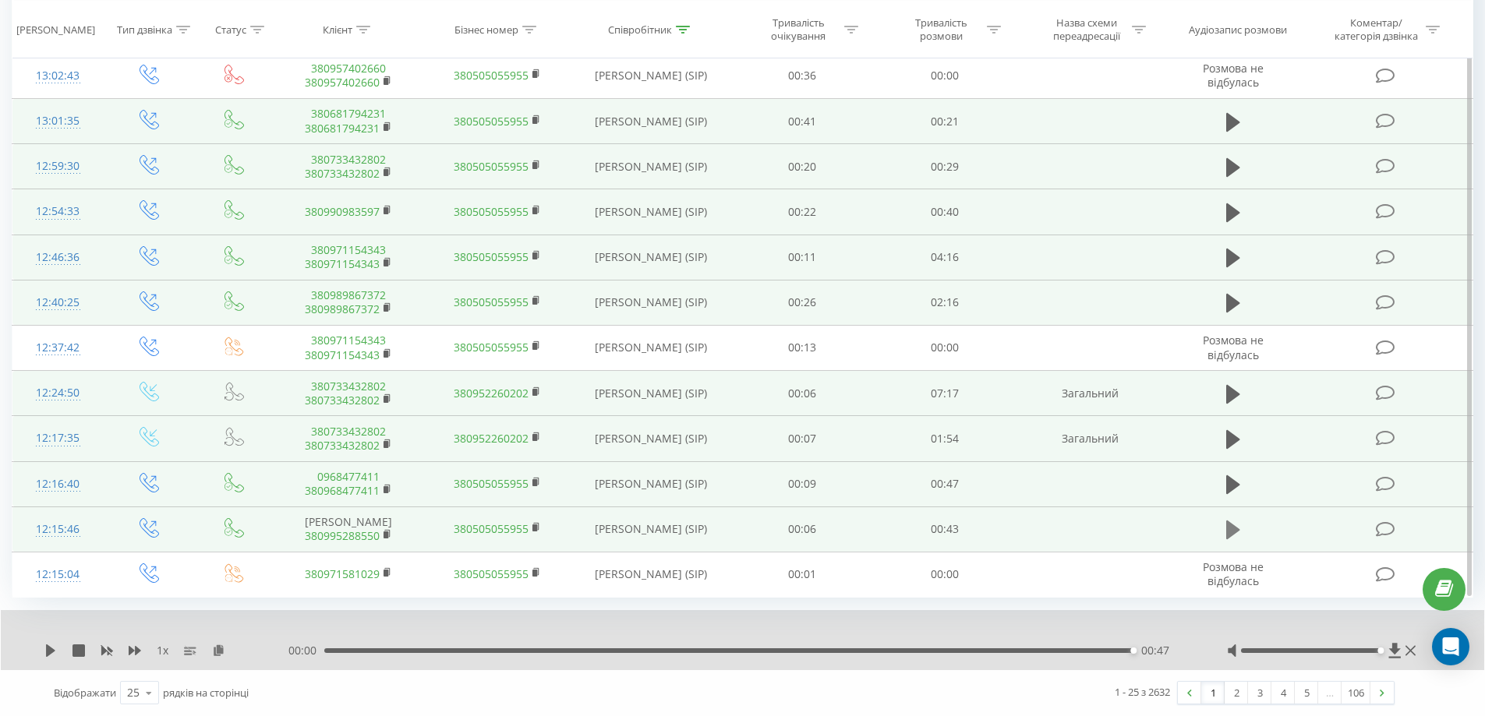
click at [1227, 542] on button at bounding box center [1232, 529] width 23 height 23
click at [1231, 687] on link "2" at bounding box center [1235, 693] width 23 height 22
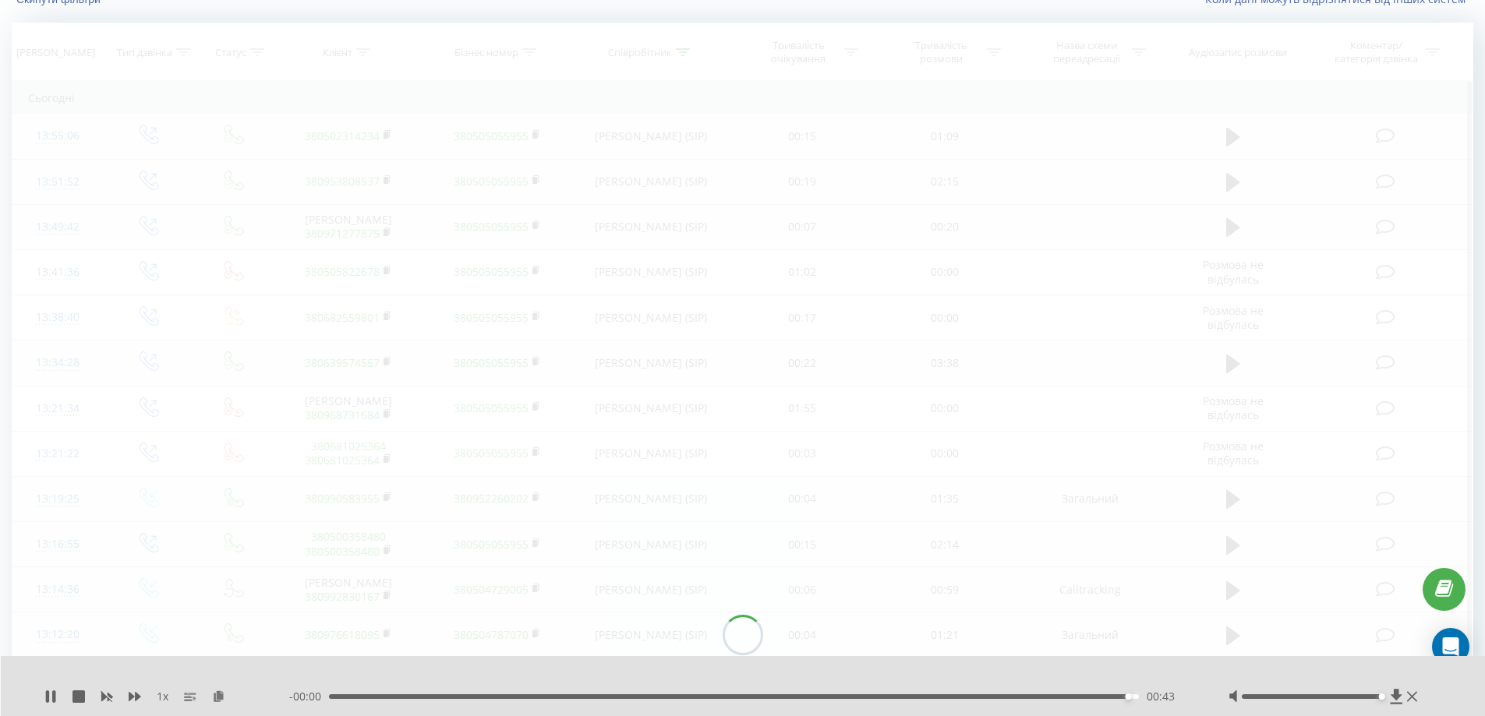
scroll to position [103, 0]
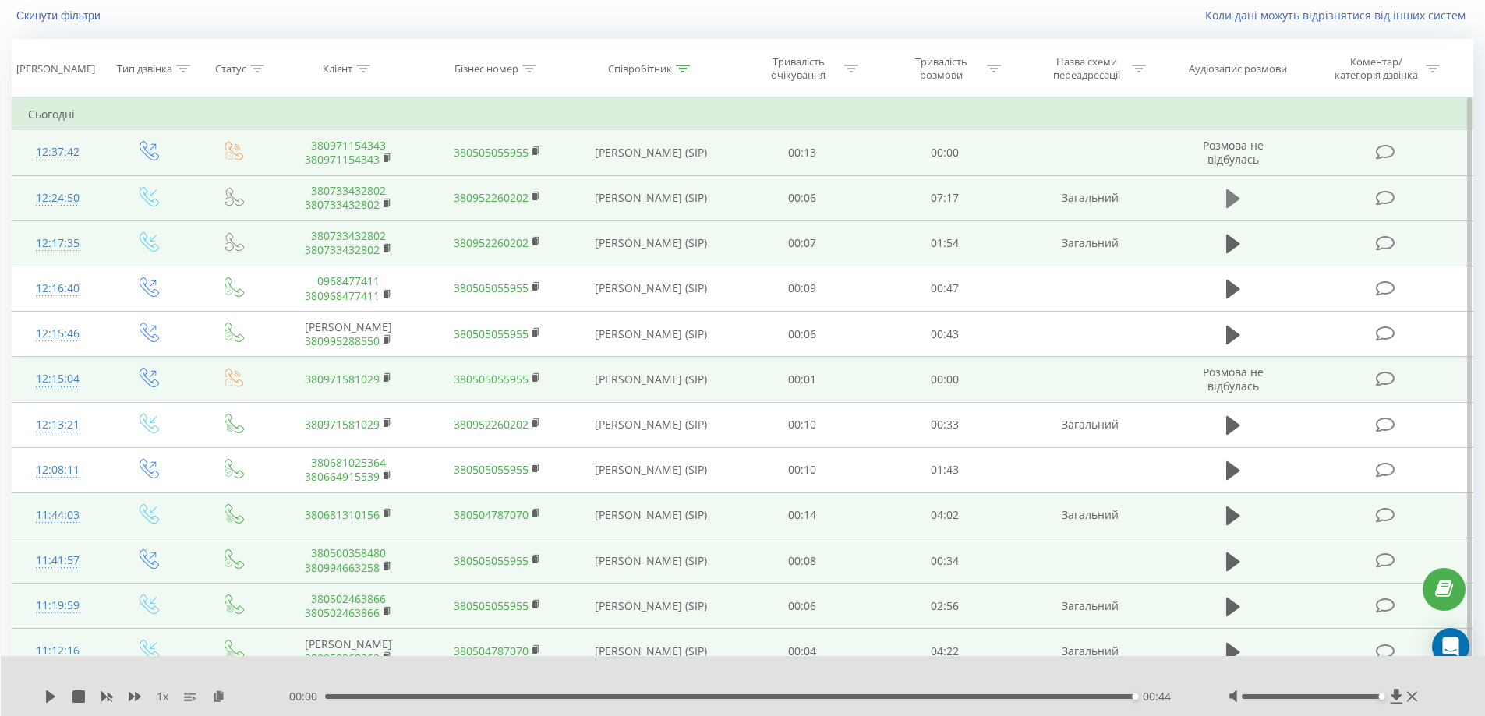
click at [1235, 206] on icon at bounding box center [1233, 199] width 14 height 22
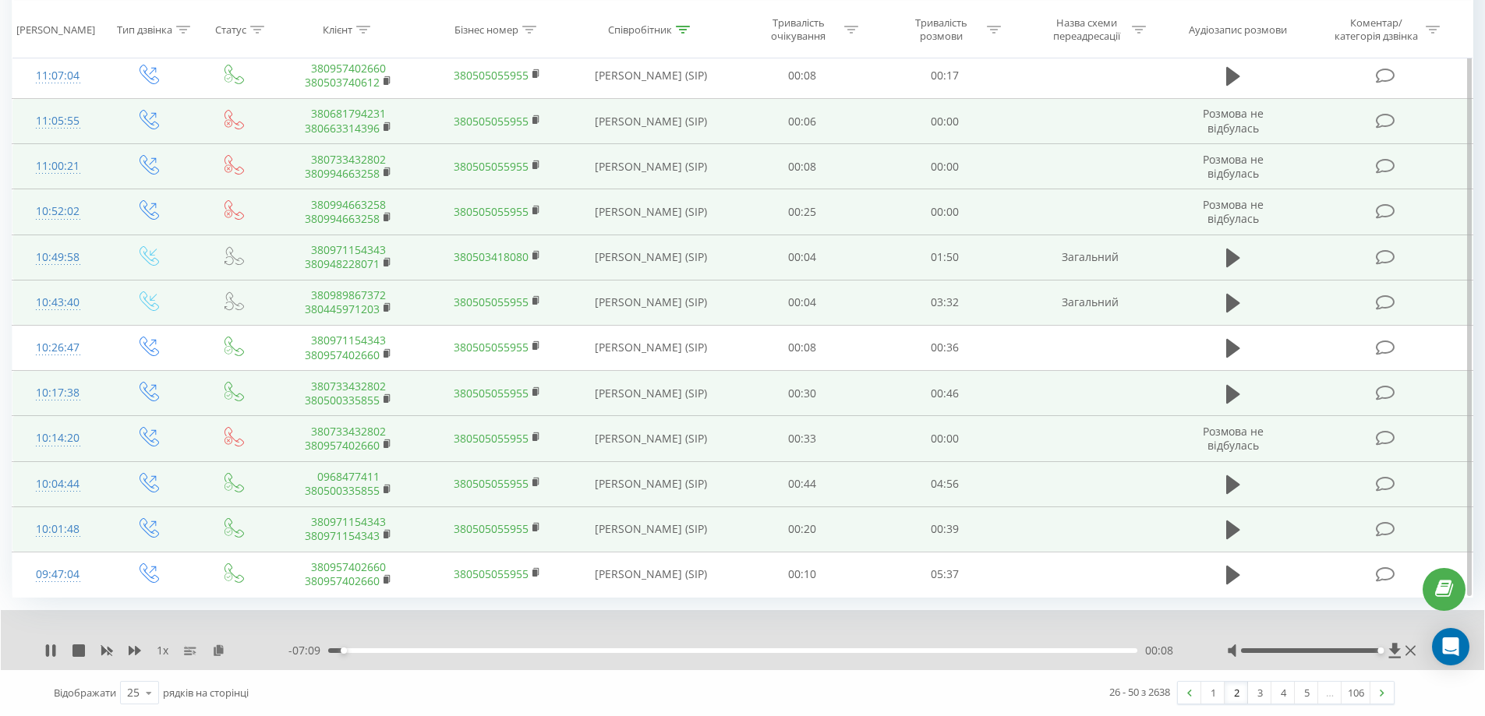
scroll to position [0, 0]
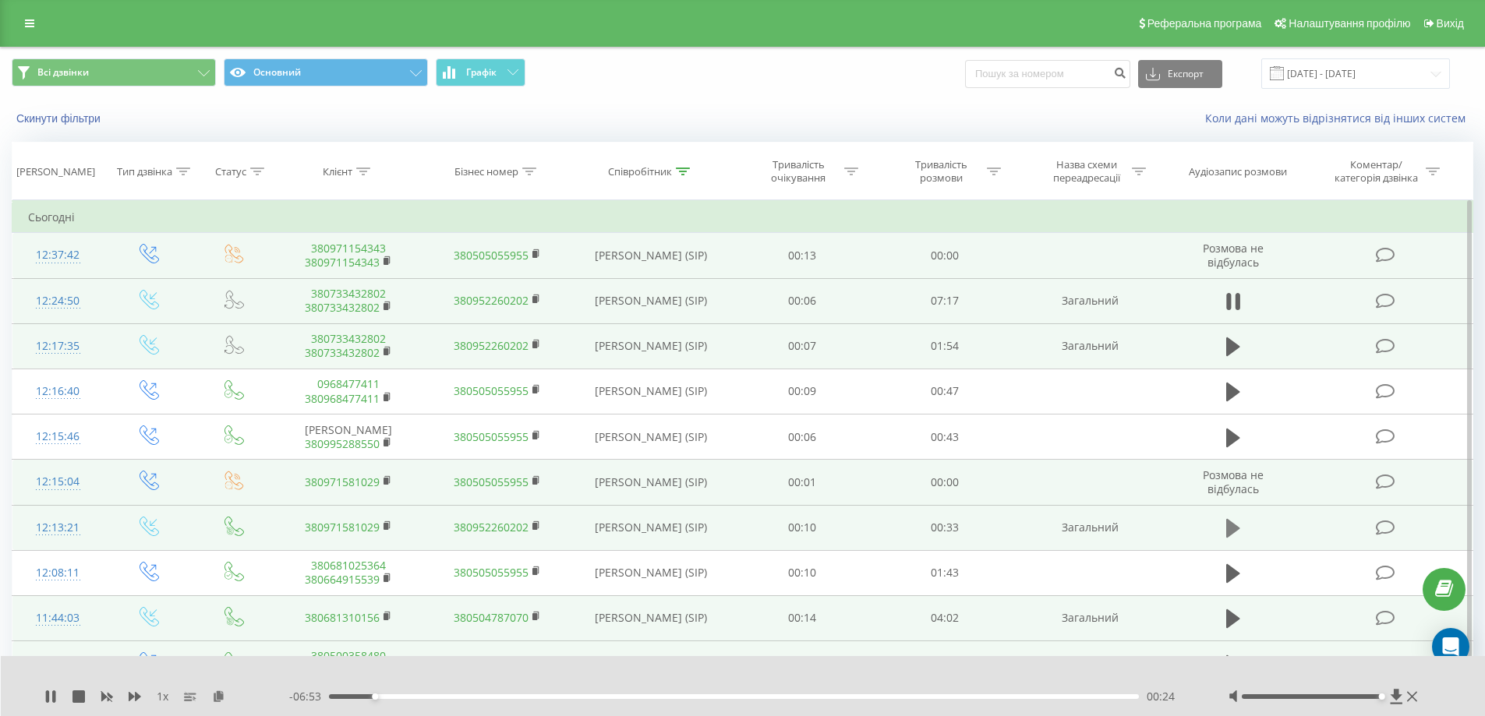
click at [1234, 520] on icon at bounding box center [1233, 529] width 14 height 22
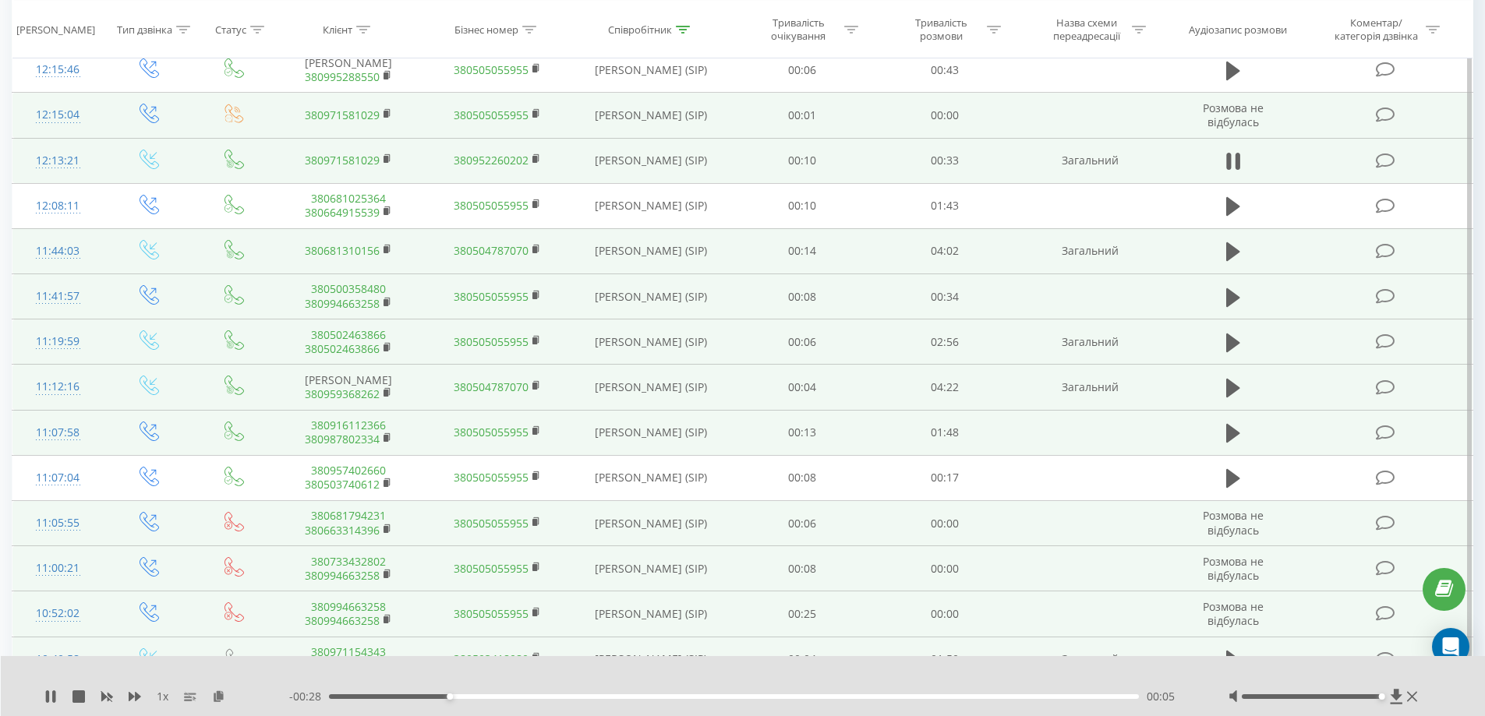
scroll to position [331, 0]
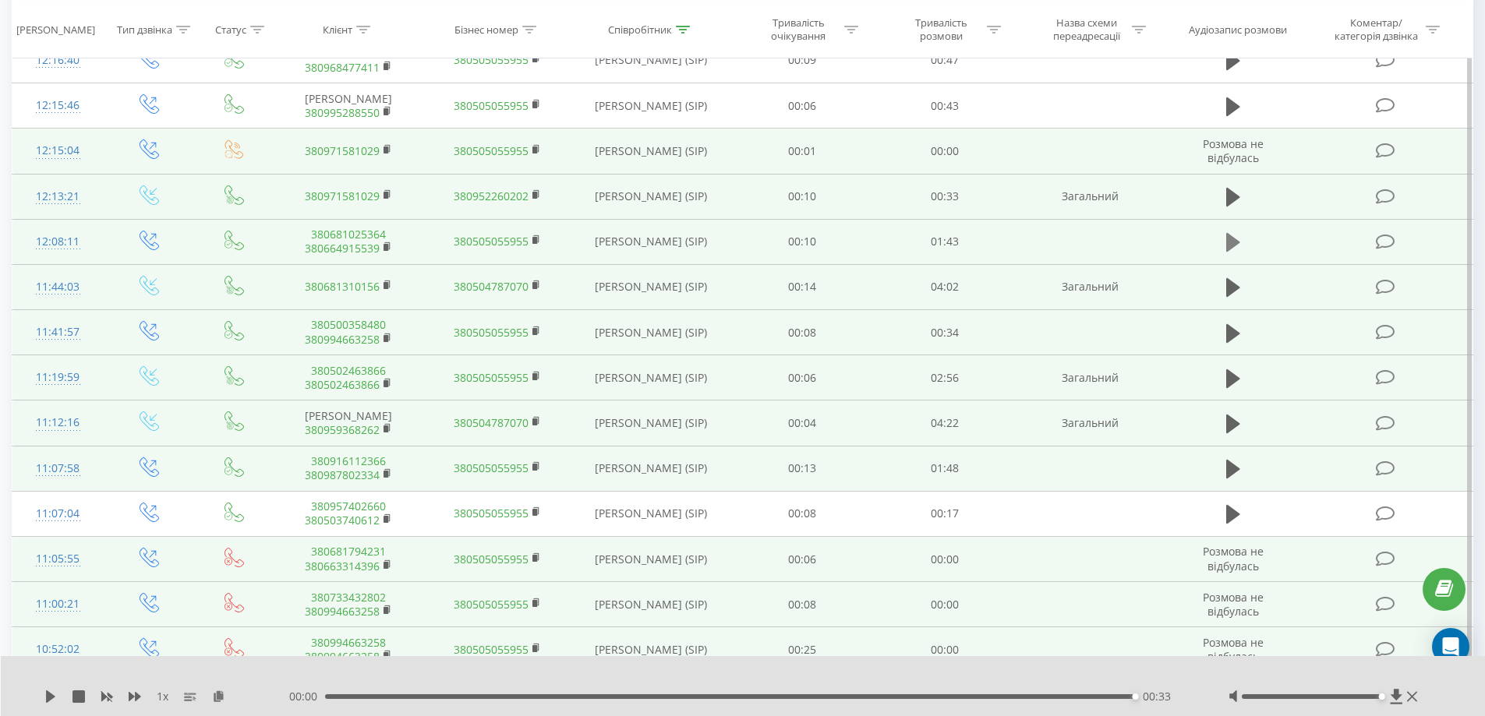
click at [1226, 242] on icon at bounding box center [1233, 242] width 14 height 22
click at [1237, 287] on icon at bounding box center [1233, 287] width 14 height 19
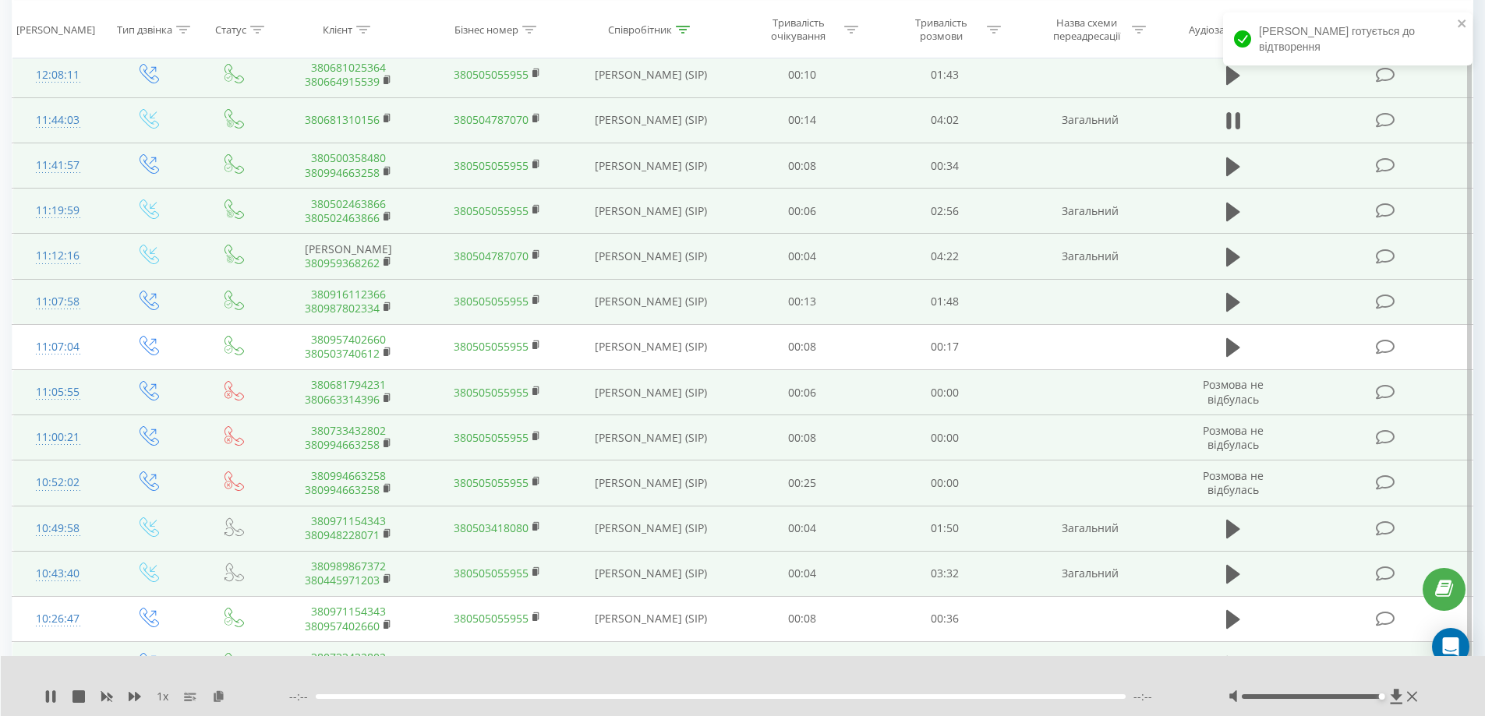
scroll to position [500, 0]
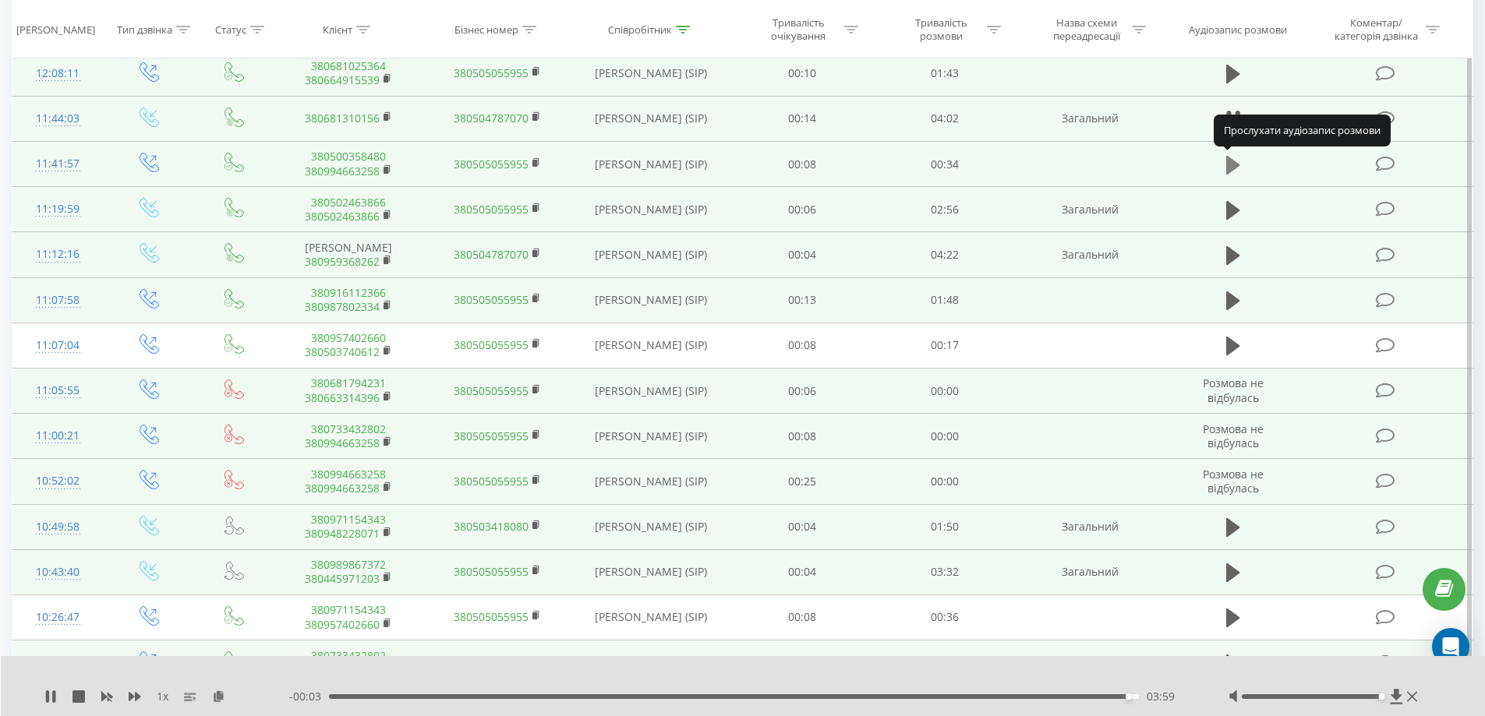
click at [1238, 166] on icon at bounding box center [1233, 164] width 14 height 19
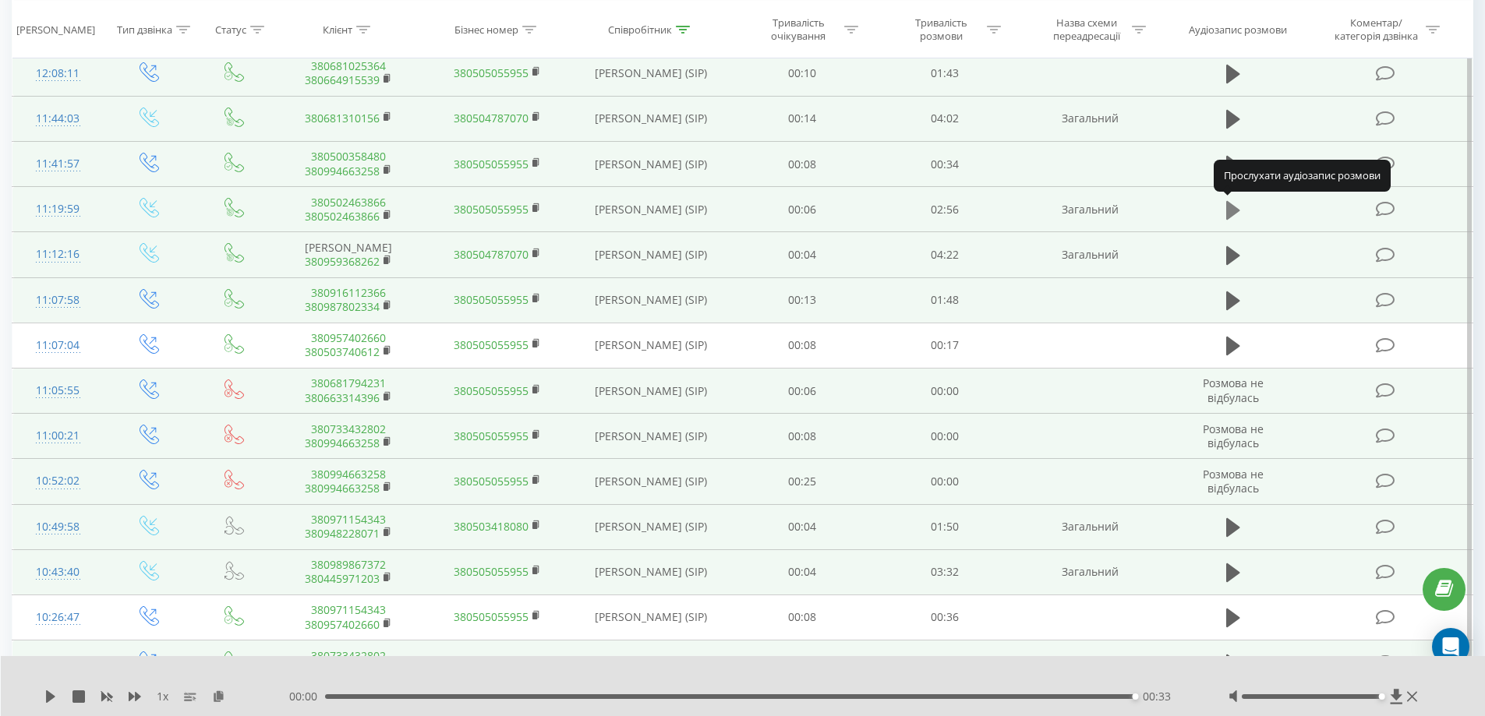
click at [1231, 214] on icon at bounding box center [1233, 210] width 14 height 19
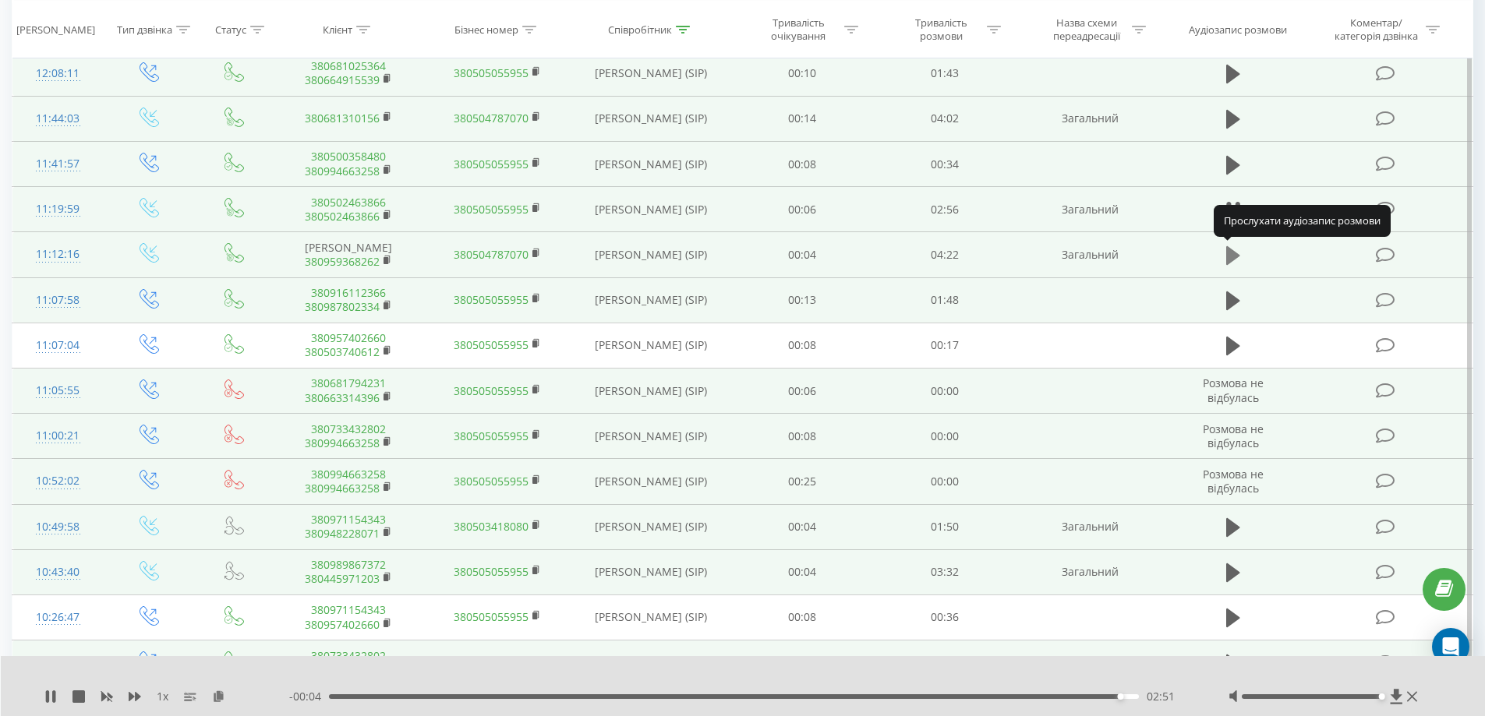
click at [1228, 253] on icon at bounding box center [1233, 255] width 14 height 19
click at [1238, 307] on icon at bounding box center [1233, 301] width 14 height 22
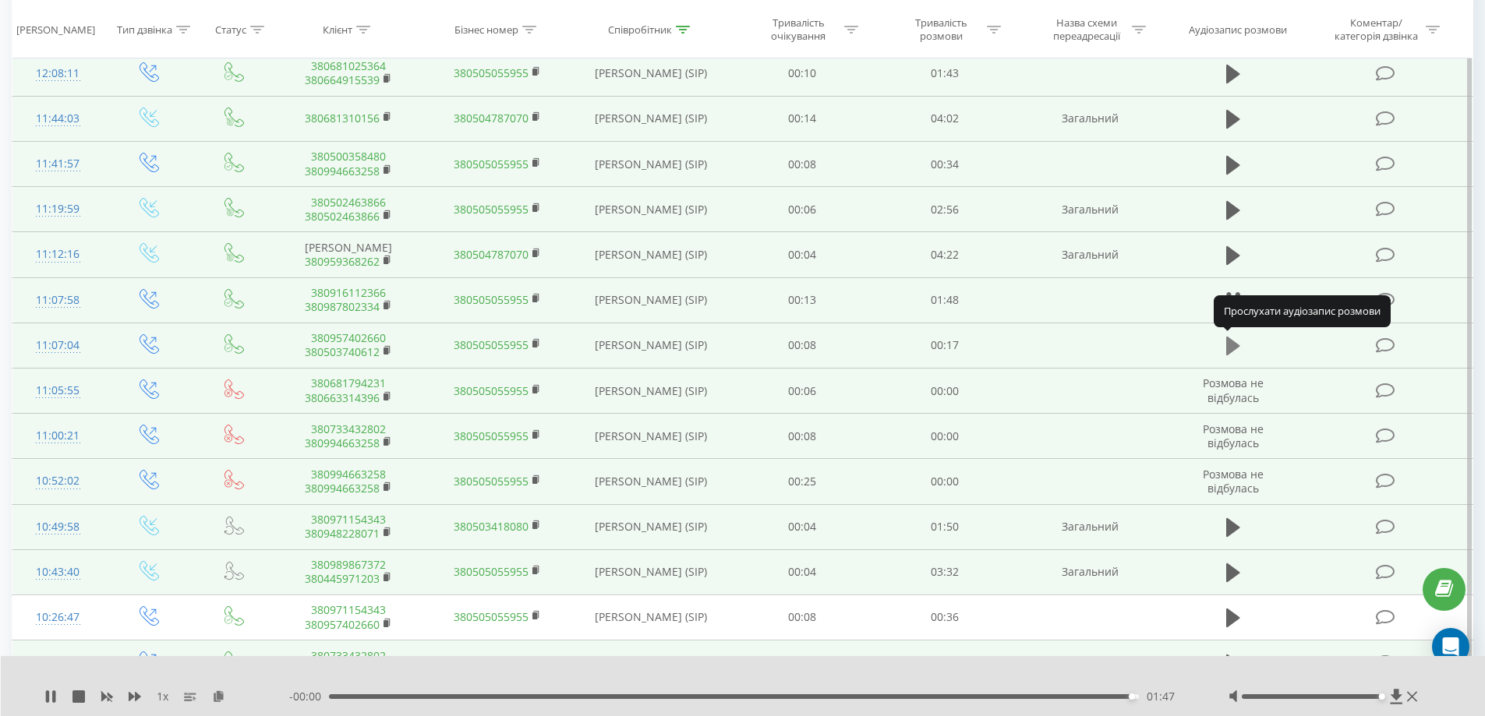
click at [1228, 335] on icon at bounding box center [1233, 346] width 14 height 22
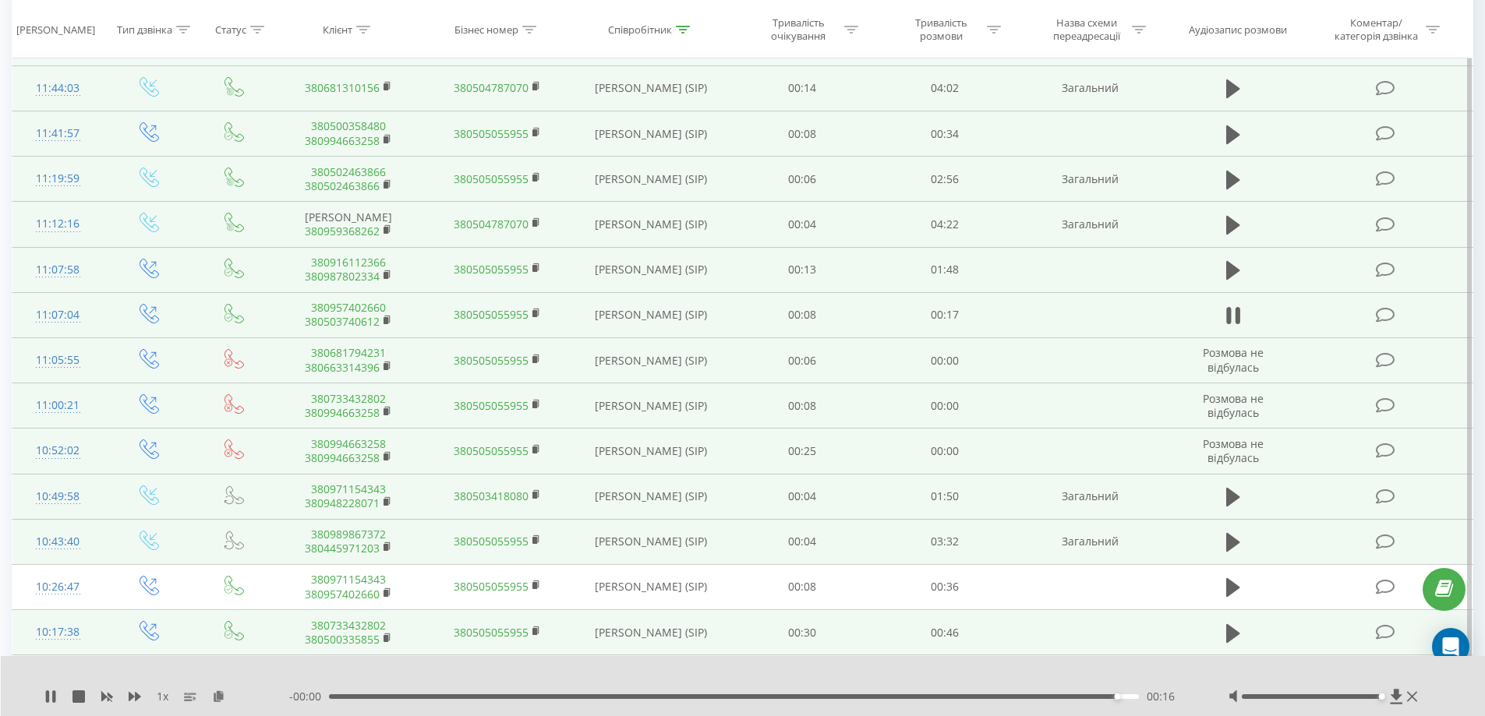
scroll to position [578, 0]
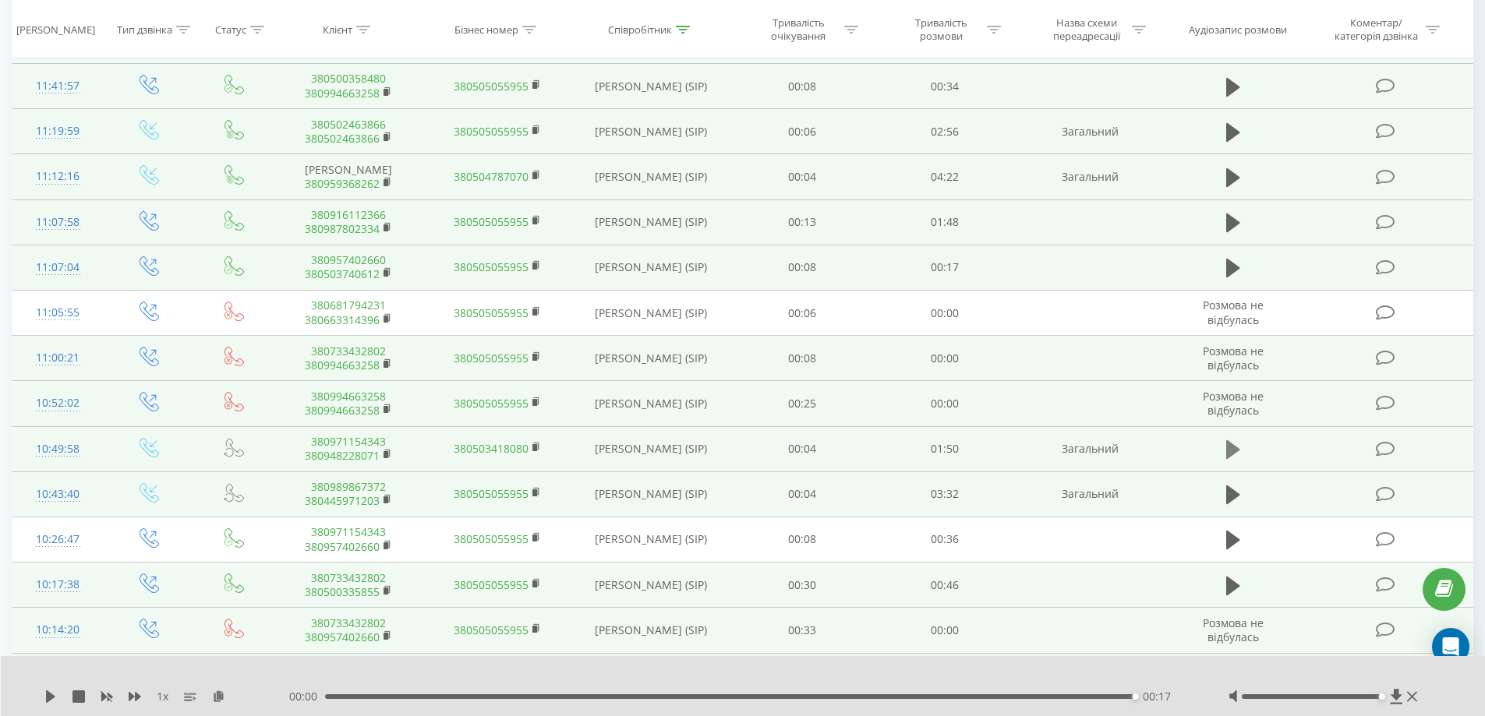
click at [1231, 443] on icon at bounding box center [1233, 449] width 14 height 19
